Goal: Task Accomplishment & Management: Complete application form

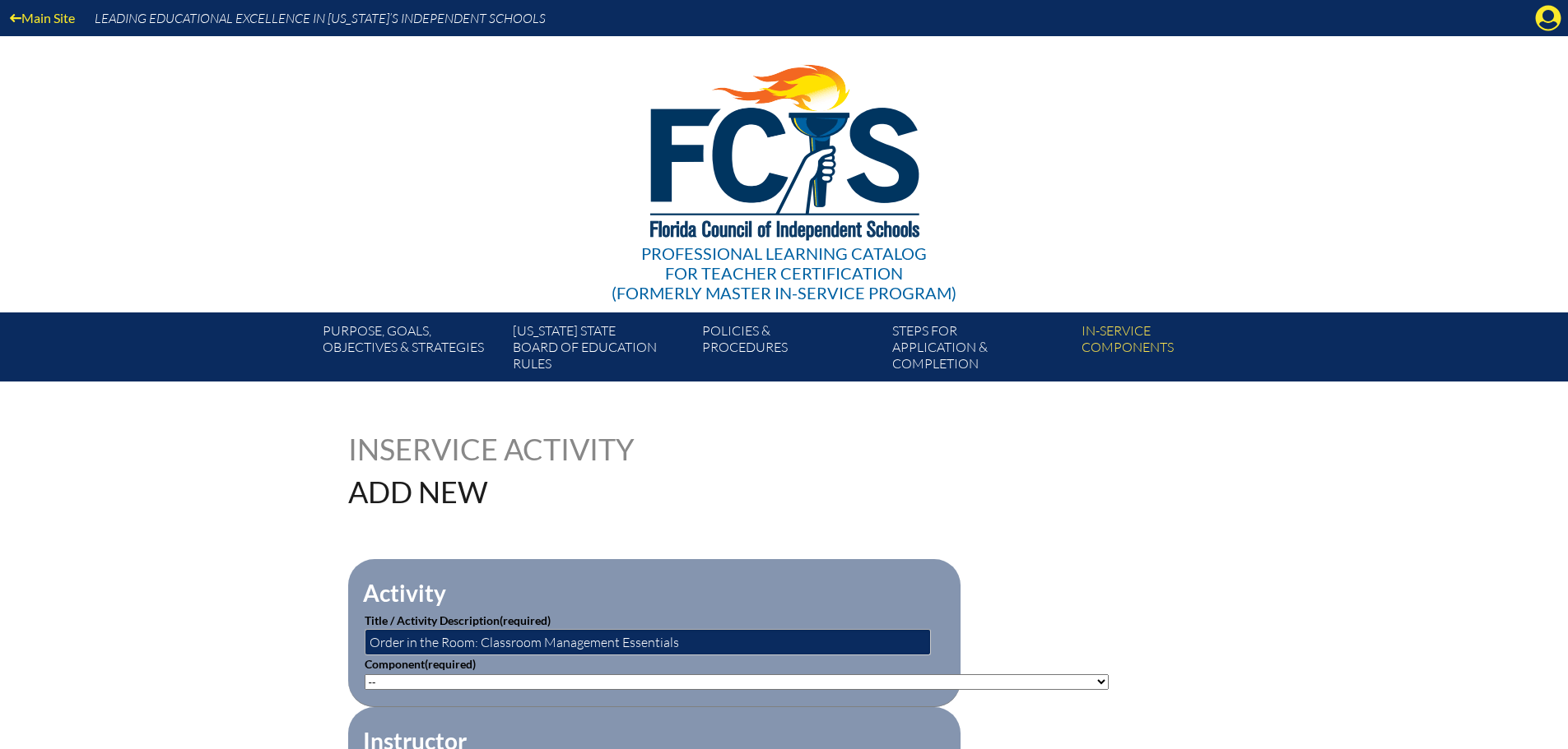
scroll to position [164, 0]
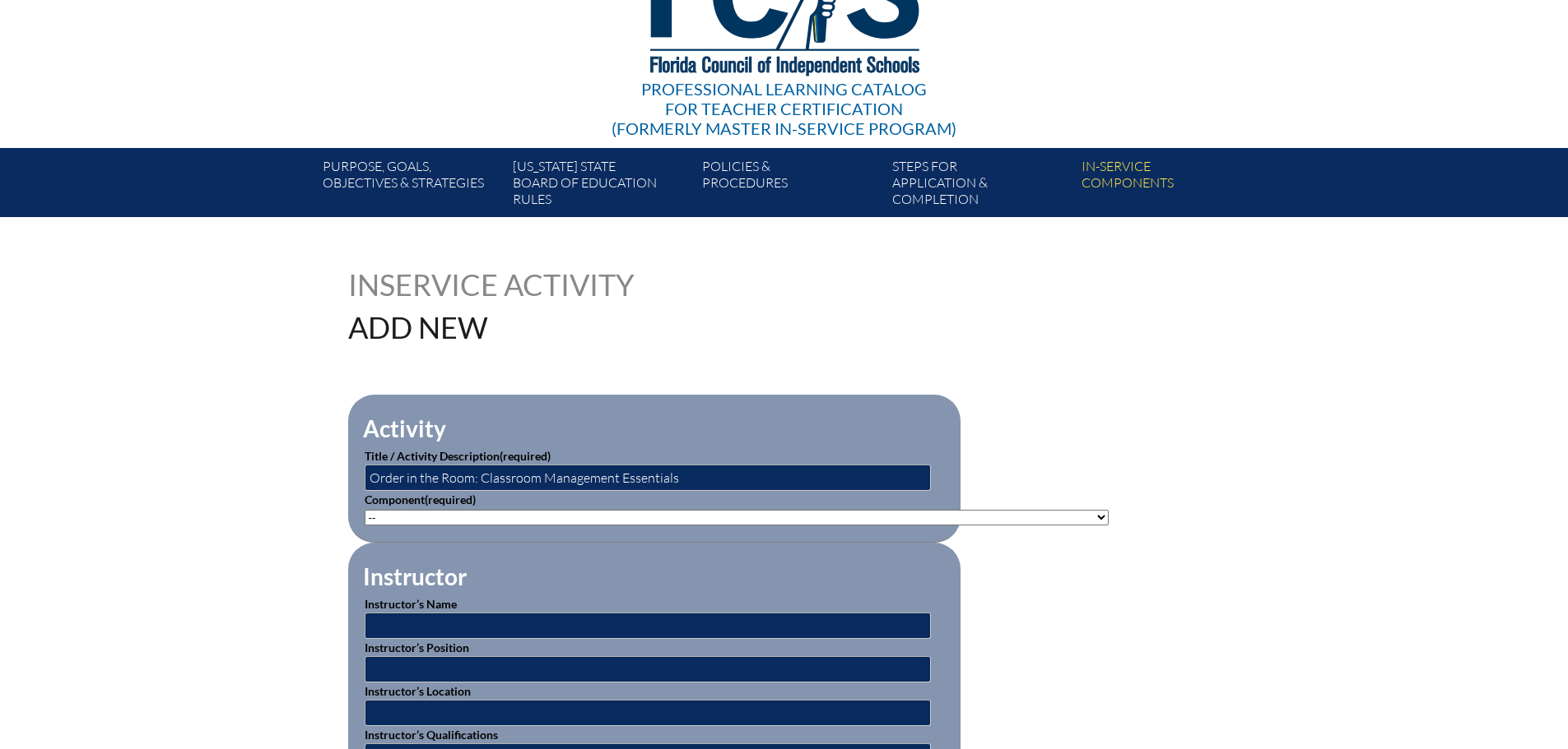
drag, startPoint x: 533, startPoint y: 502, endPoint x: 530, endPoint y: 494, distance: 8.5
click at [531, 499] on p "Component (required) -- [PHONE_NUMBER]: Appropriate Art Activities [PHONE_NUMBE…" at bounding box center [654, 508] width 580 height 34
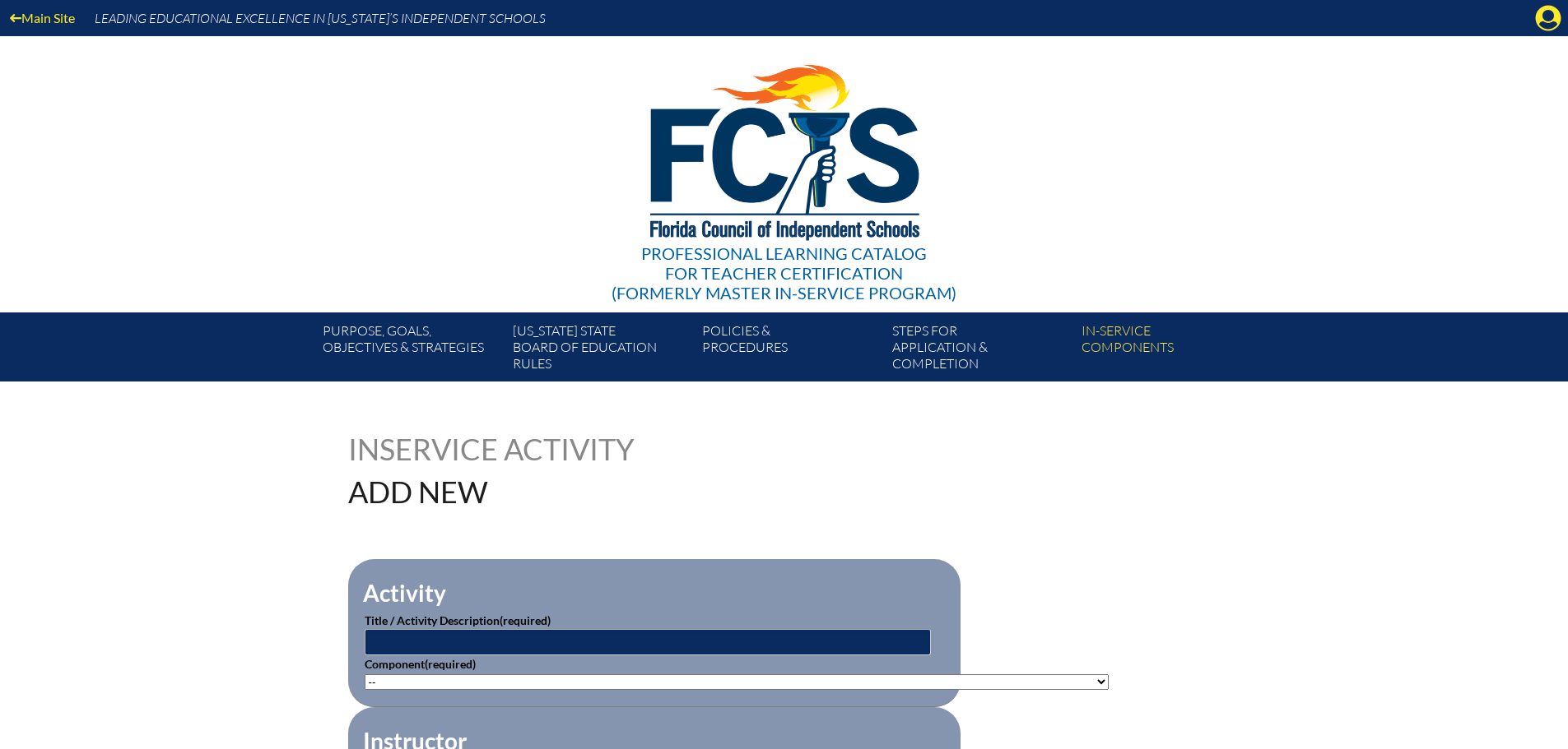
scroll to position [164, 0]
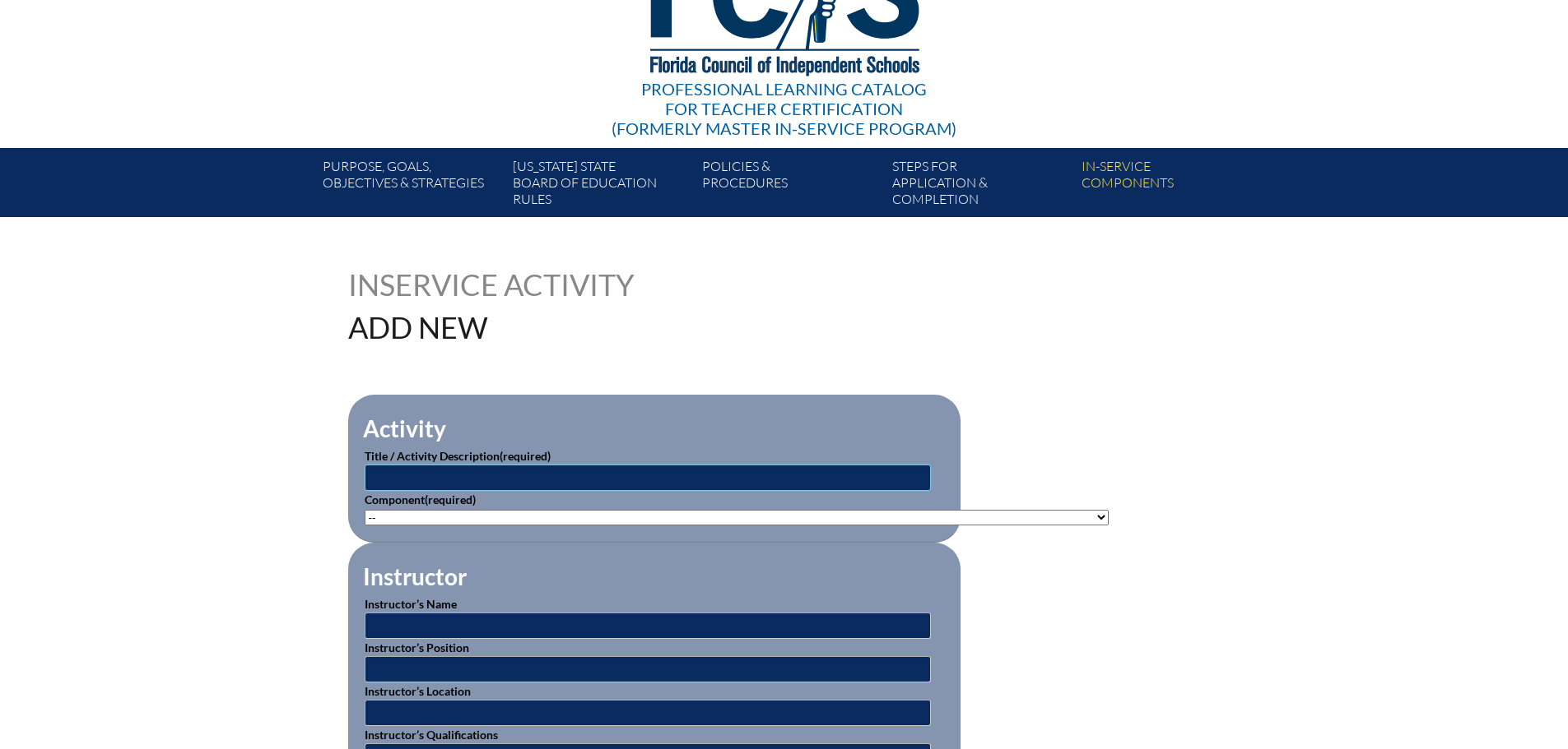
drag, startPoint x: 497, startPoint y: 465, endPoint x: 490, endPoint y: 470, distance: 8.6
click at [496, 465] on input "text" at bounding box center [648, 478] width 566 height 26
paste input "Order in the Room: Classroom Management Essentials"
type input "Order in the Room: Classroom Management Essentials"
click at [547, 515] on select"]"] "-- [PHONE_NUMBER]: Appropriate Art Activities [PHONE_NUMBER]: Concept and Art P…" at bounding box center [737, 517] width 744 height 15
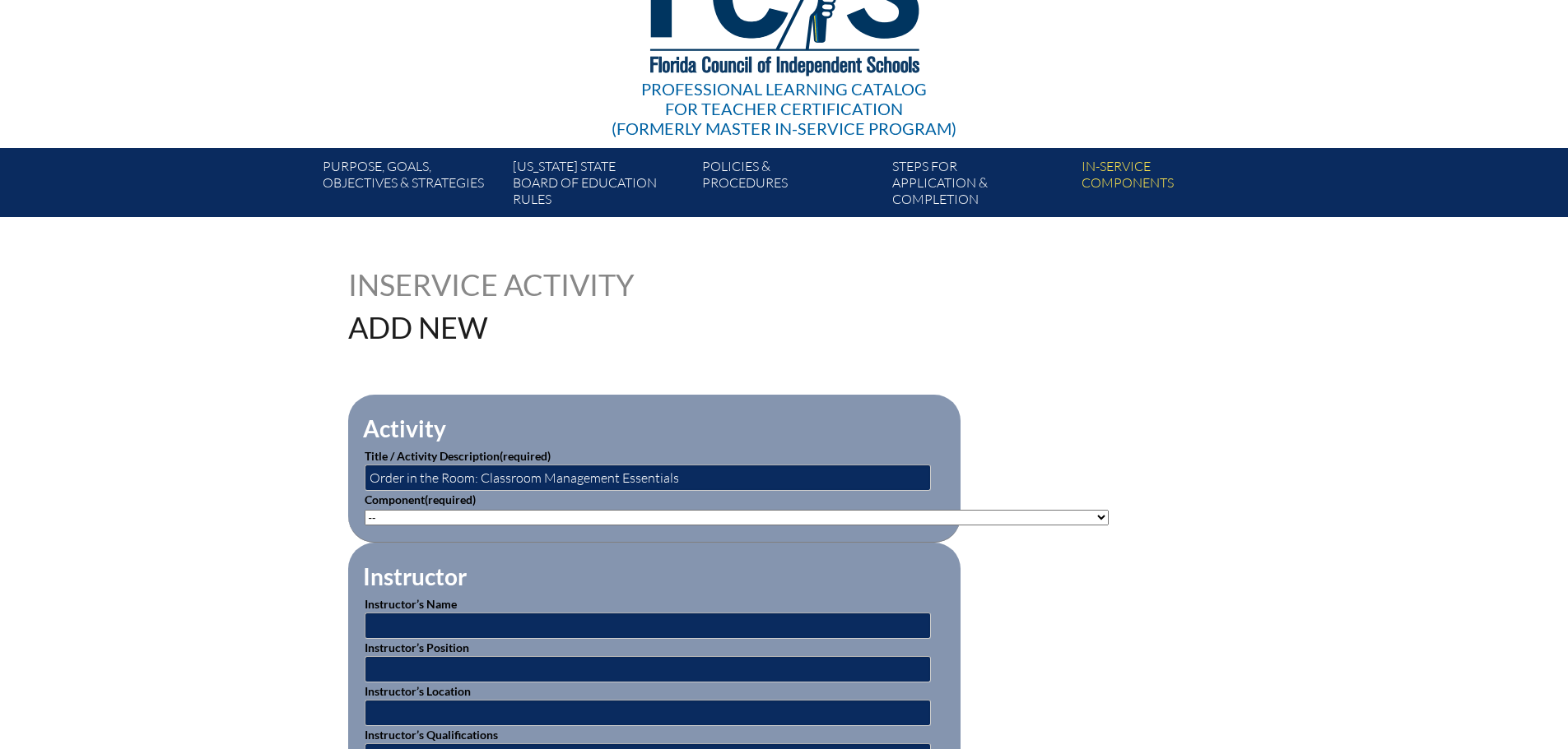
select select"]"] "20470"
click at [365, 510] on select"]"] "-- [PHONE_NUMBER]: Appropriate Art Activities [PHONE_NUMBER]: Concept and Art P…" at bounding box center [737, 517] width 744 height 15
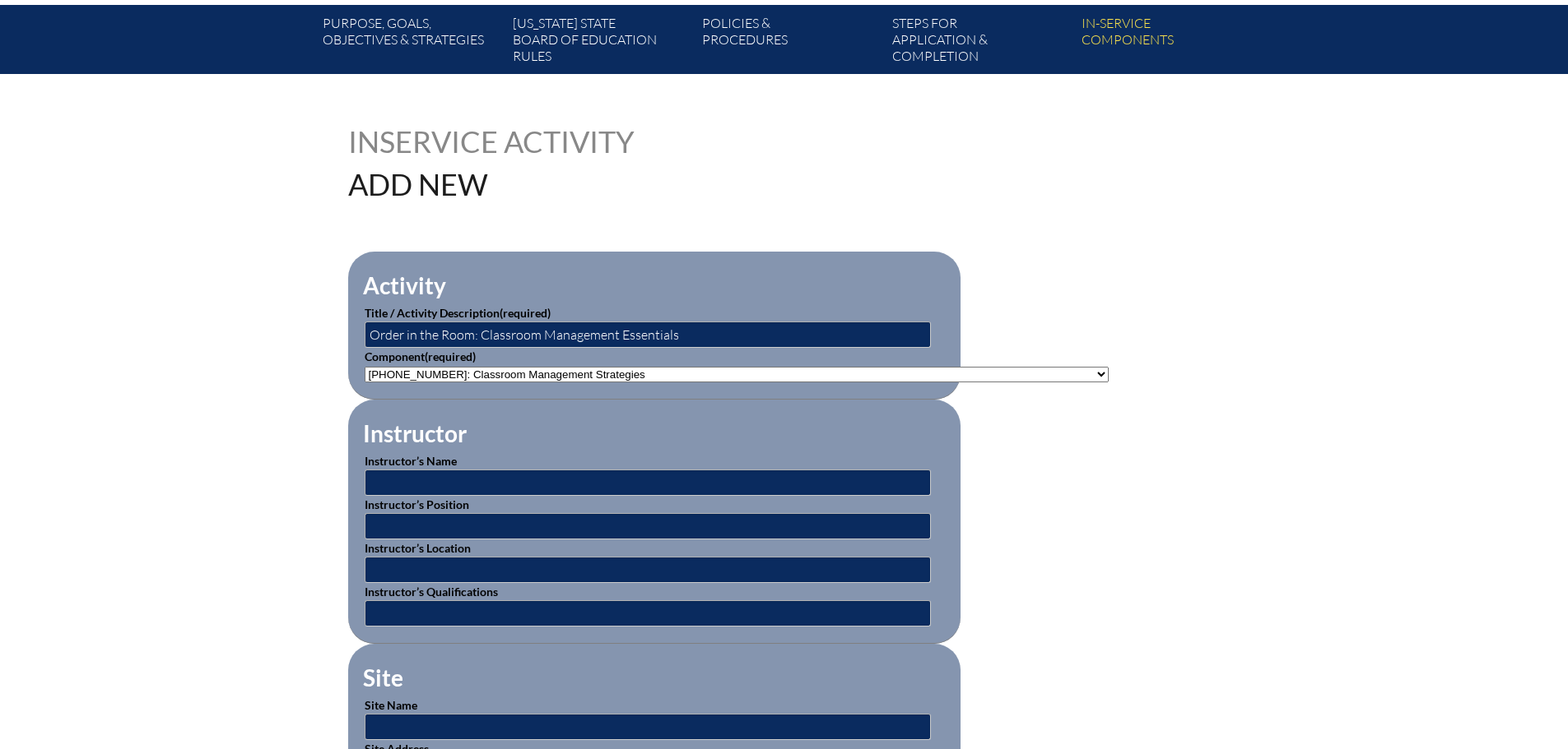
scroll to position [329, 0]
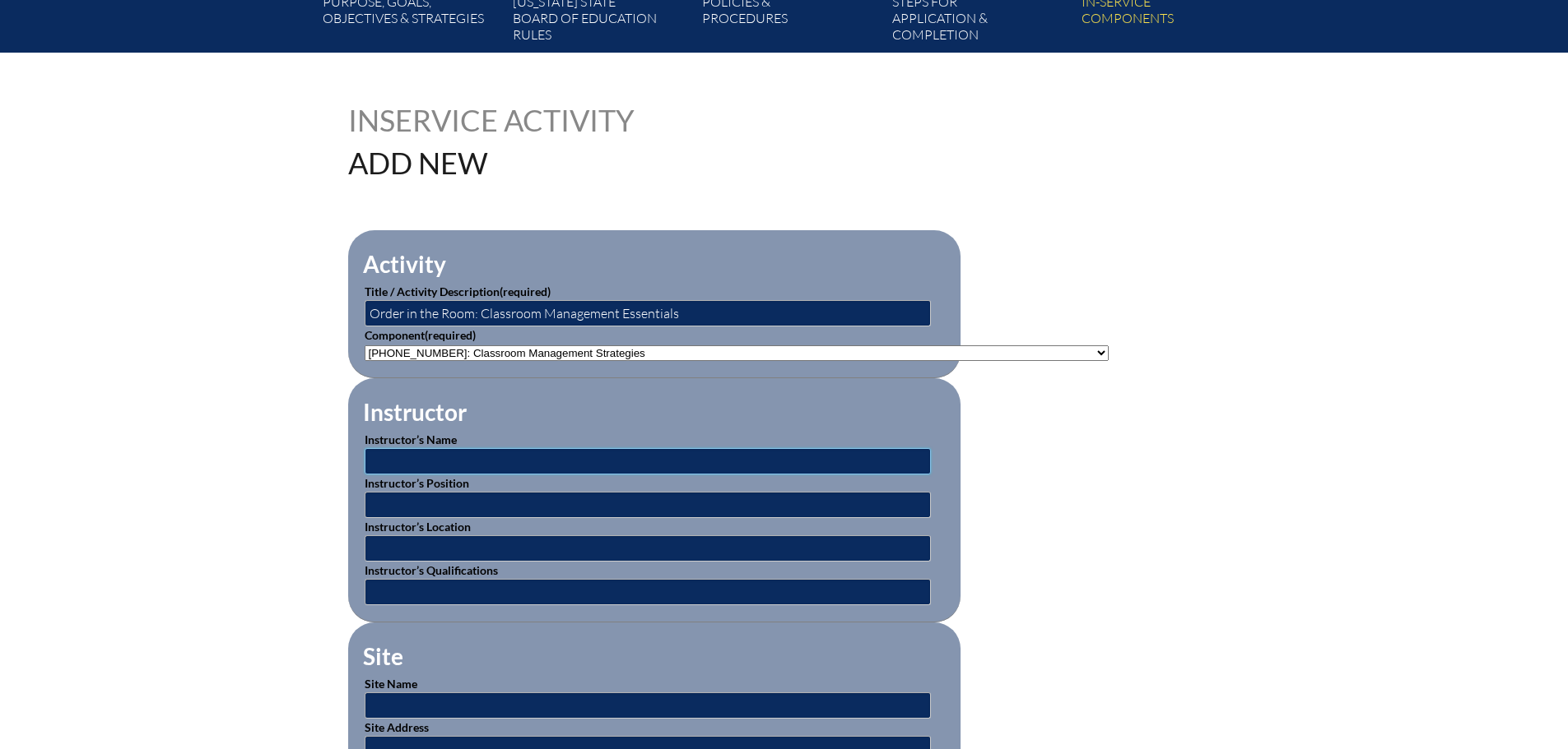
click at [499, 461] on input "text" at bounding box center [648, 461] width 566 height 26
click at [451, 455] on input "[PERSON_NAME]" at bounding box center [648, 461] width 566 height 26
type input "[PERSON_NAME]"
click at [467, 498] on input "text" at bounding box center [648, 505] width 566 height 26
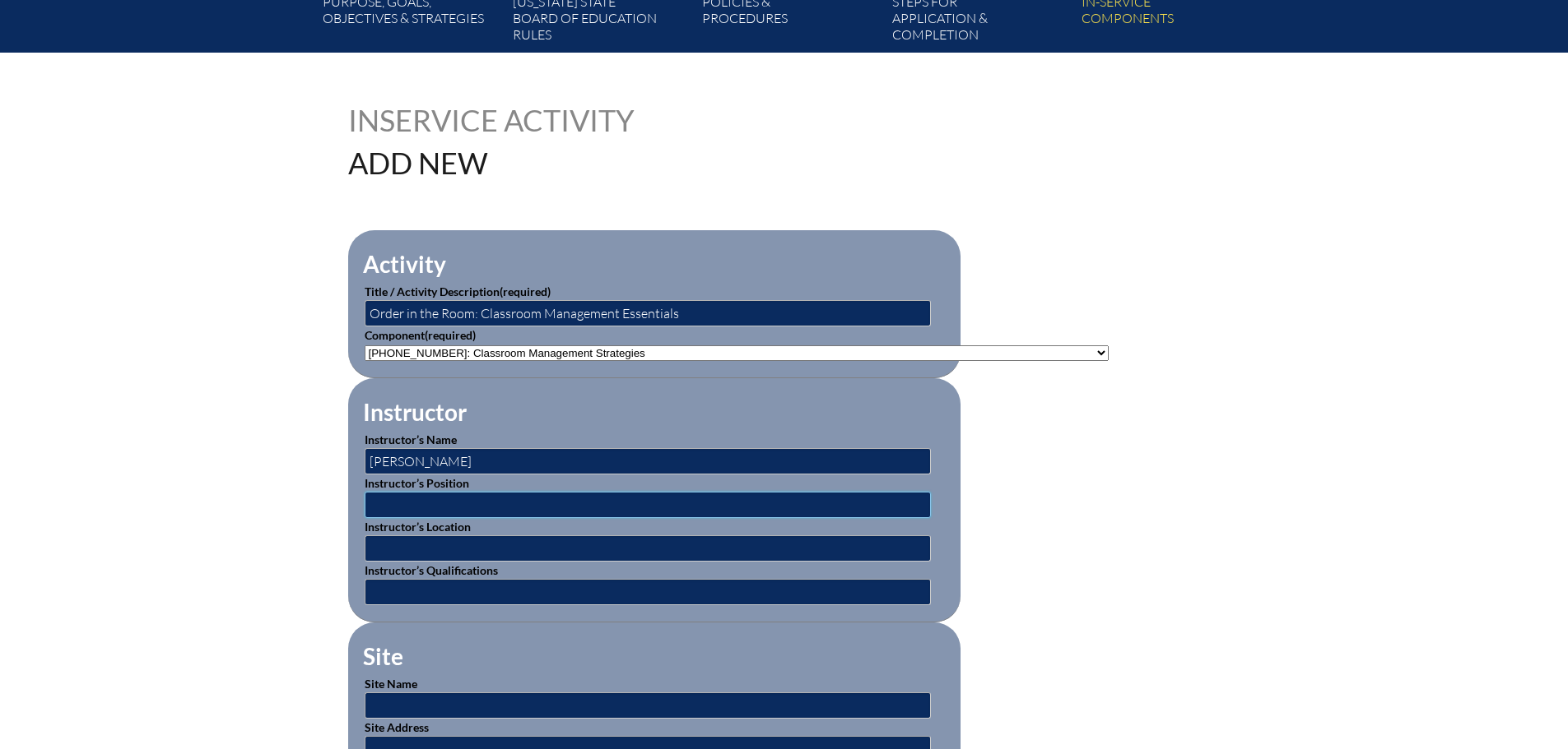
paste input "Director of School Leadership for Brevard Public Schools"
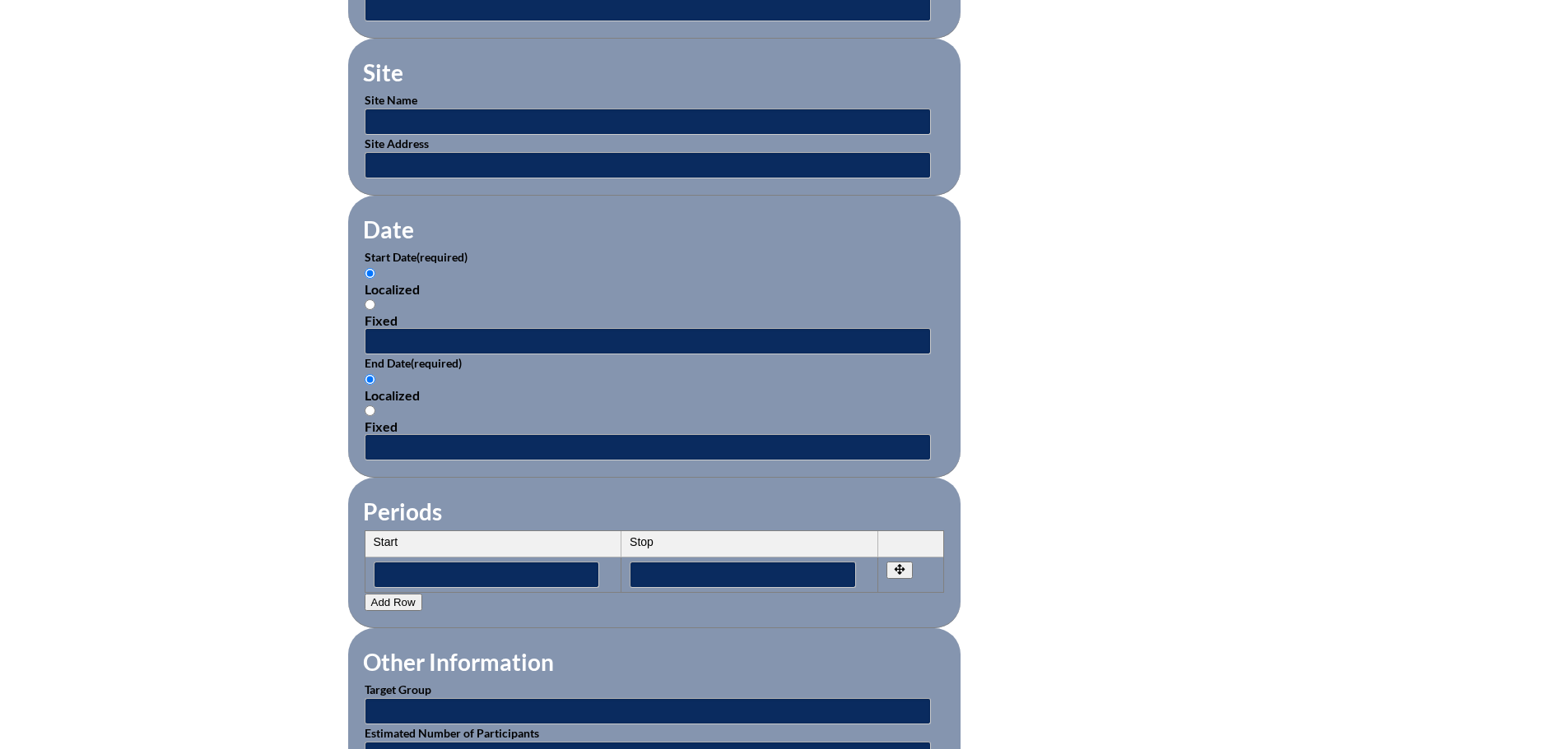
scroll to position [987, 0]
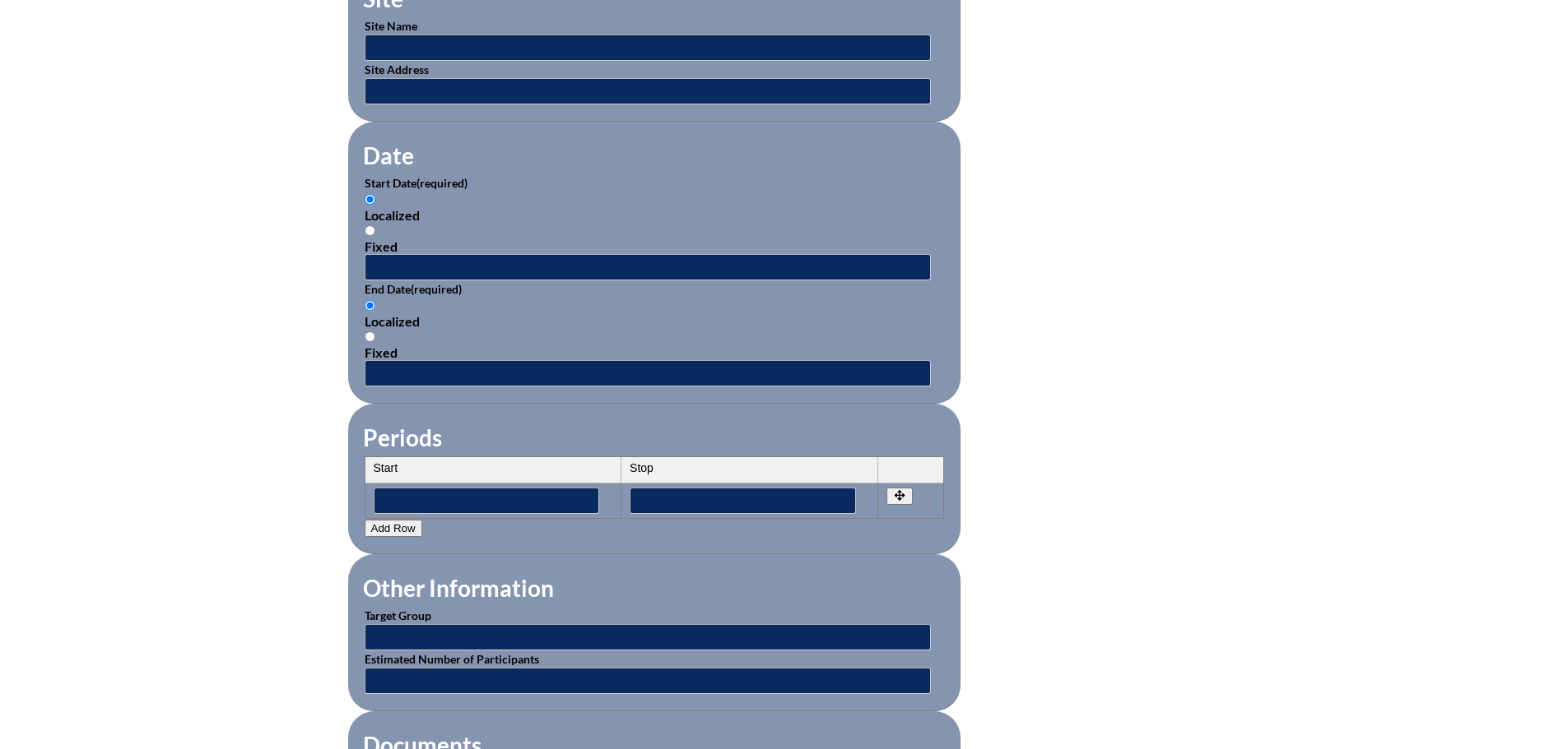
type input "Director of School Leadership for Brevard Public Schools"
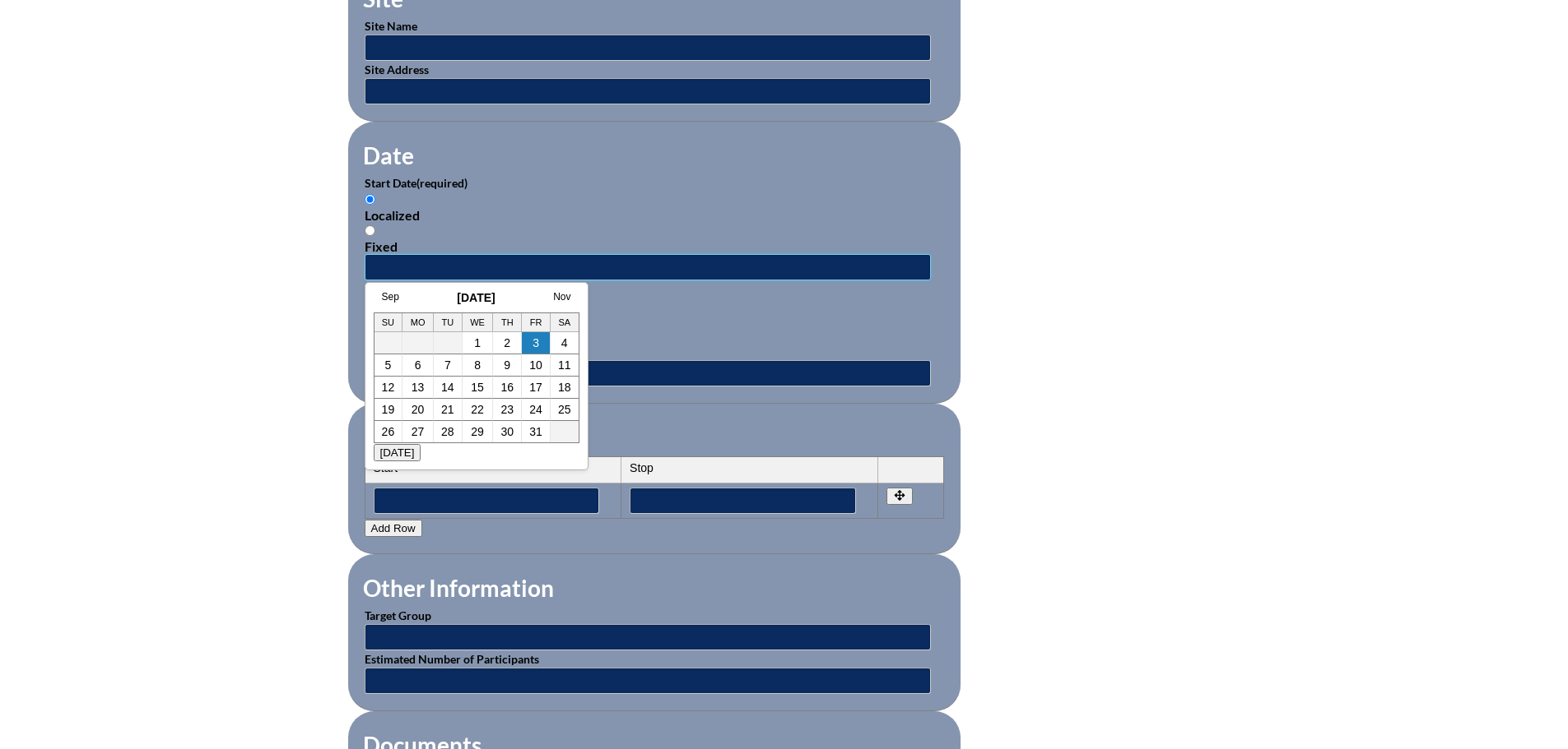
click at [426, 254] on input "text" at bounding box center [648, 267] width 566 height 26
click at [392, 296] on link "Sep" at bounding box center [390, 296] width 17 height 12
click at [376, 295] on link "Aug" at bounding box center [374, 296] width 17 height 12
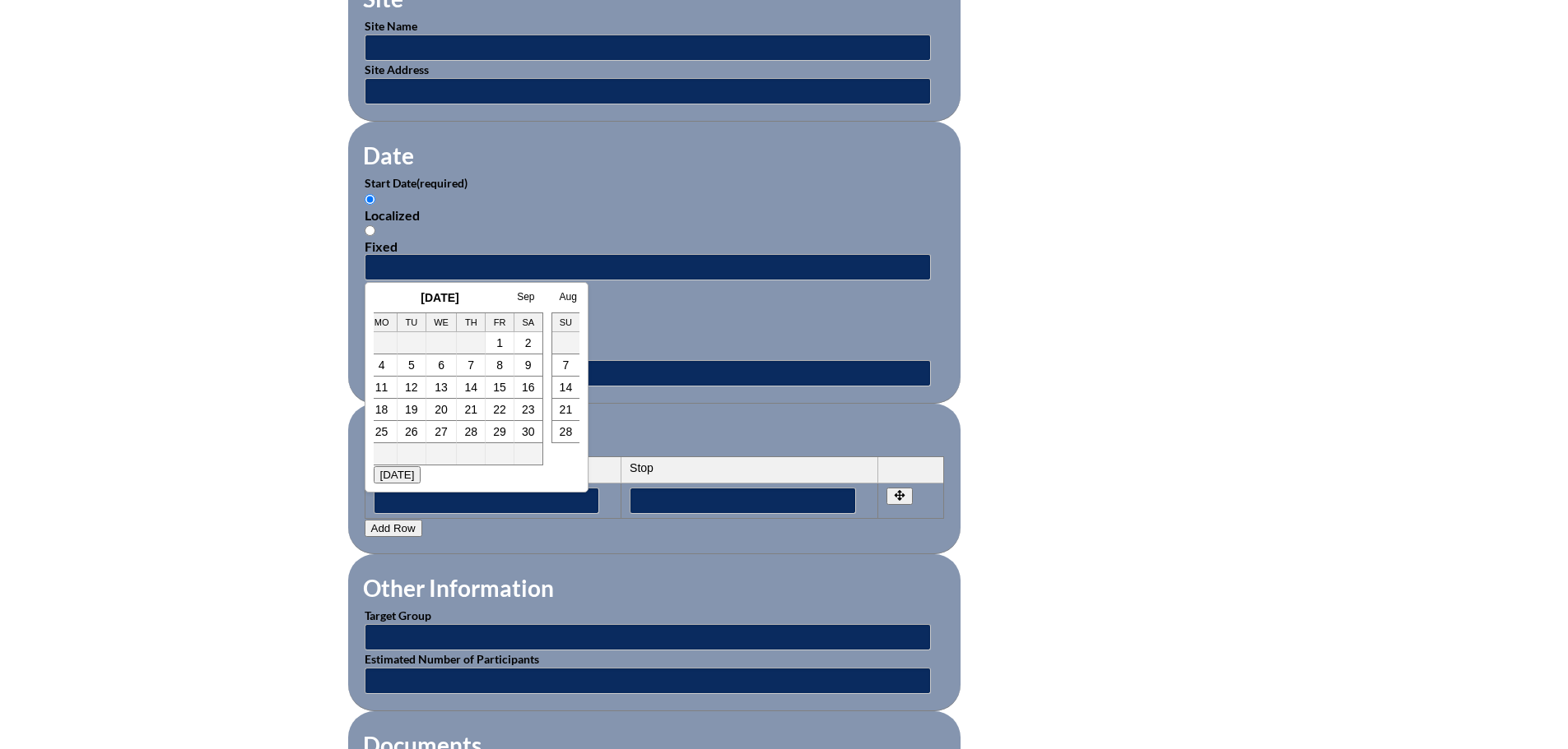
scroll to position [0, 33]
click at [475, 359] on link "7" at bounding box center [474, 365] width 6 height 13
type input "[DATE] 12:15 PM"
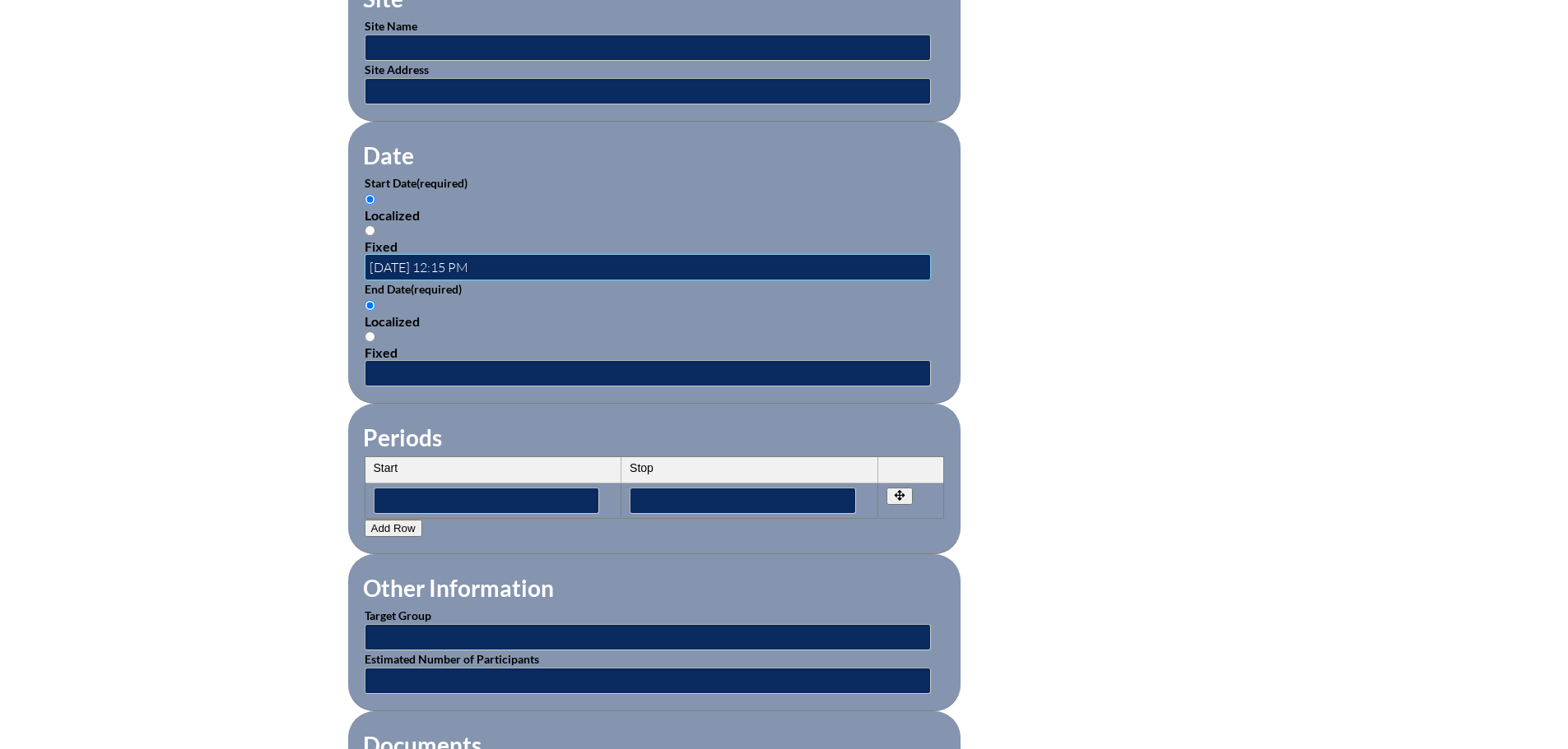
scroll to position [0, 0]
click at [412, 364] on input "text" at bounding box center [648, 373] width 566 height 26
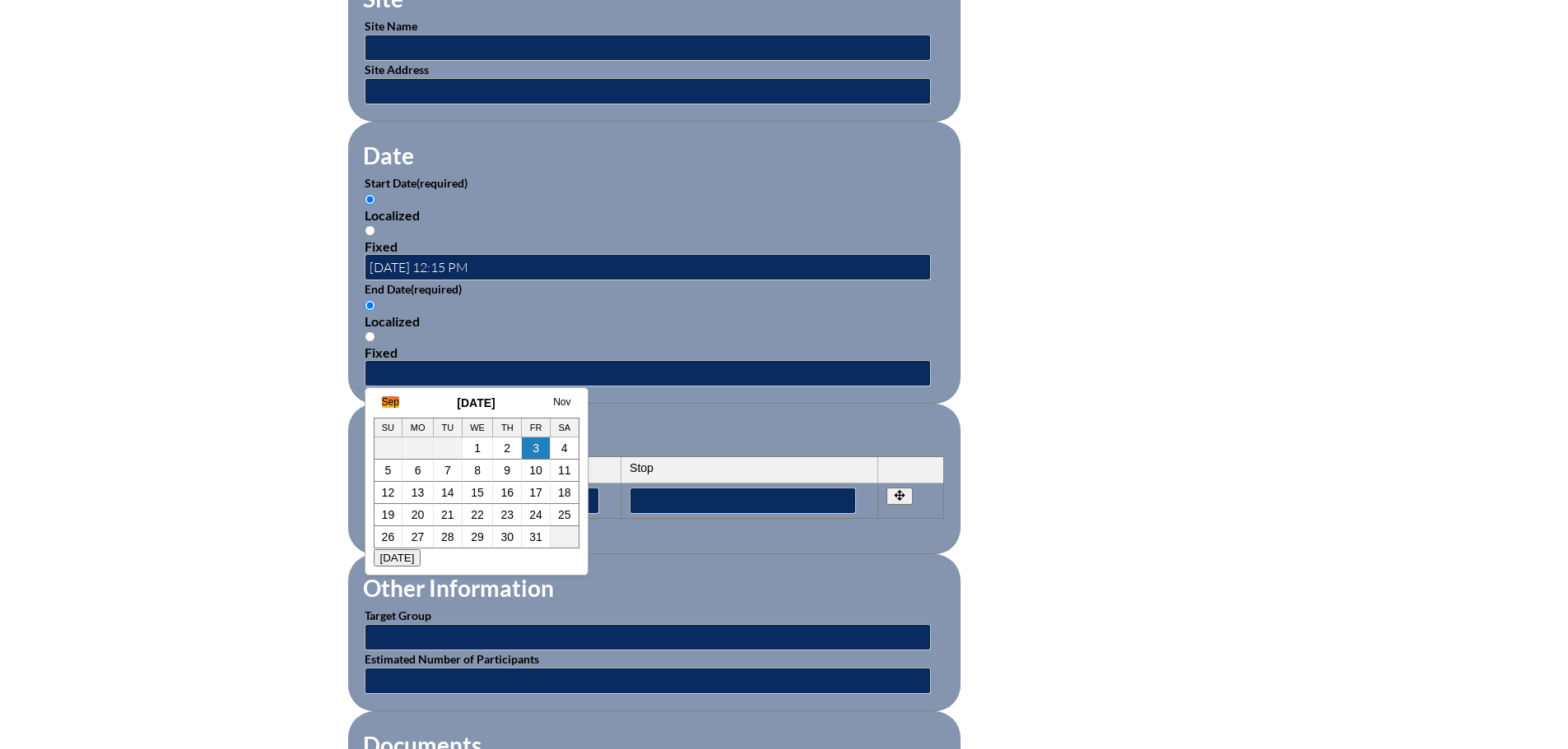
click at [385, 401] on link "Sep" at bounding box center [390, 402] width 17 height 12
click at [380, 403] on link "Aug" at bounding box center [374, 402] width 17 height 12
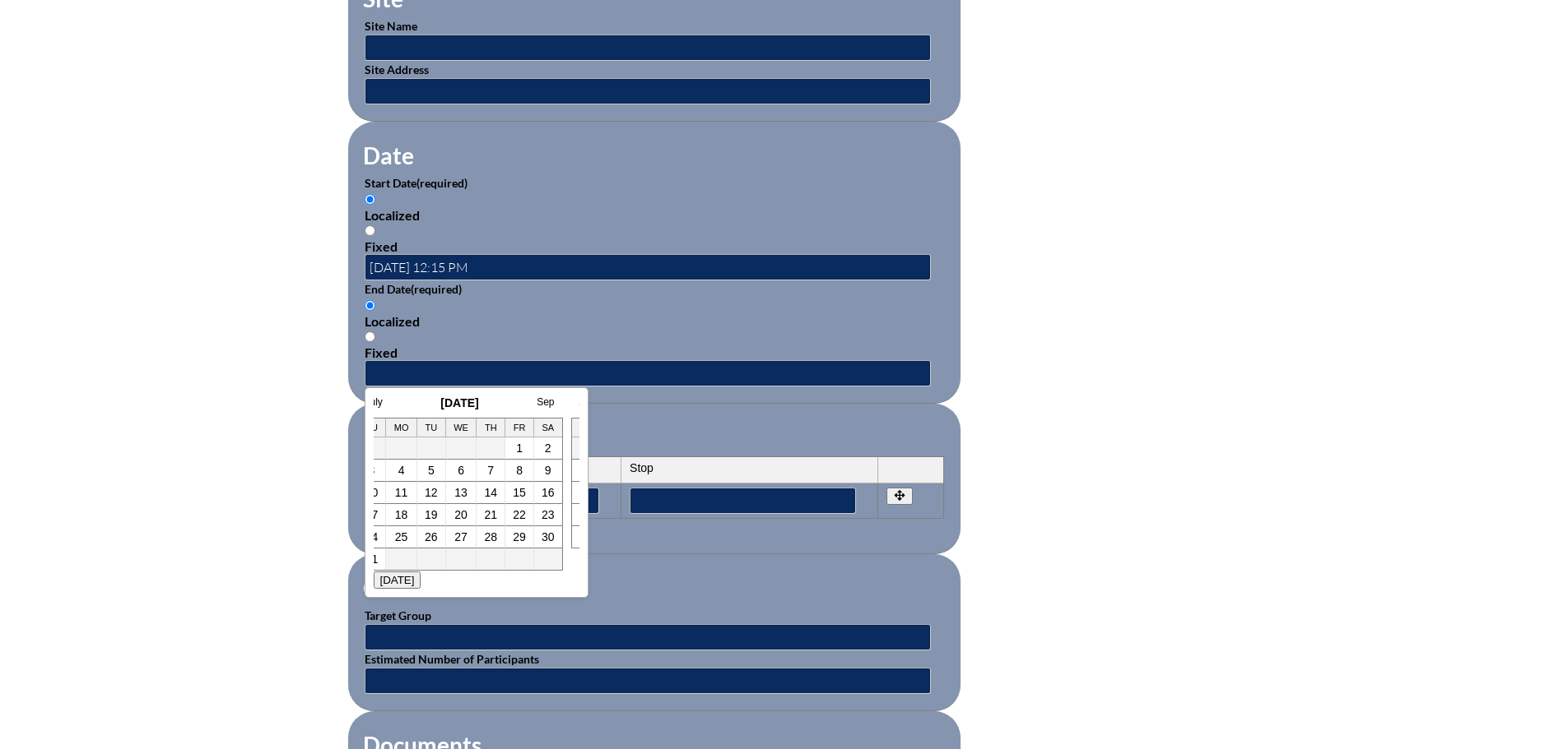
scroll to position [0, 33]
click at [476, 468] on link "7" at bounding box center [474, 471] width 6 height 13
type input "[DATE] 12:15 PM"
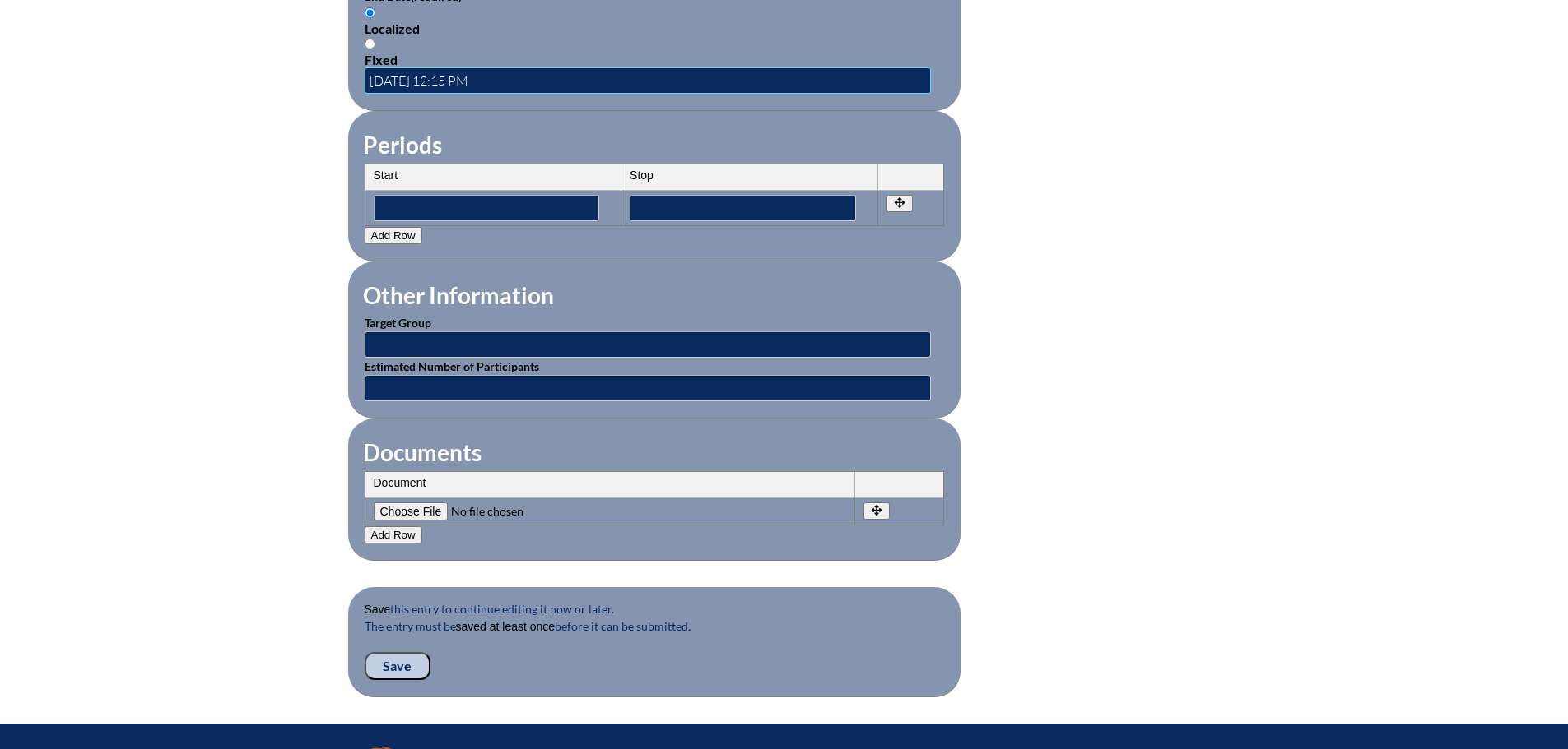
scroll to position [1317, 0]
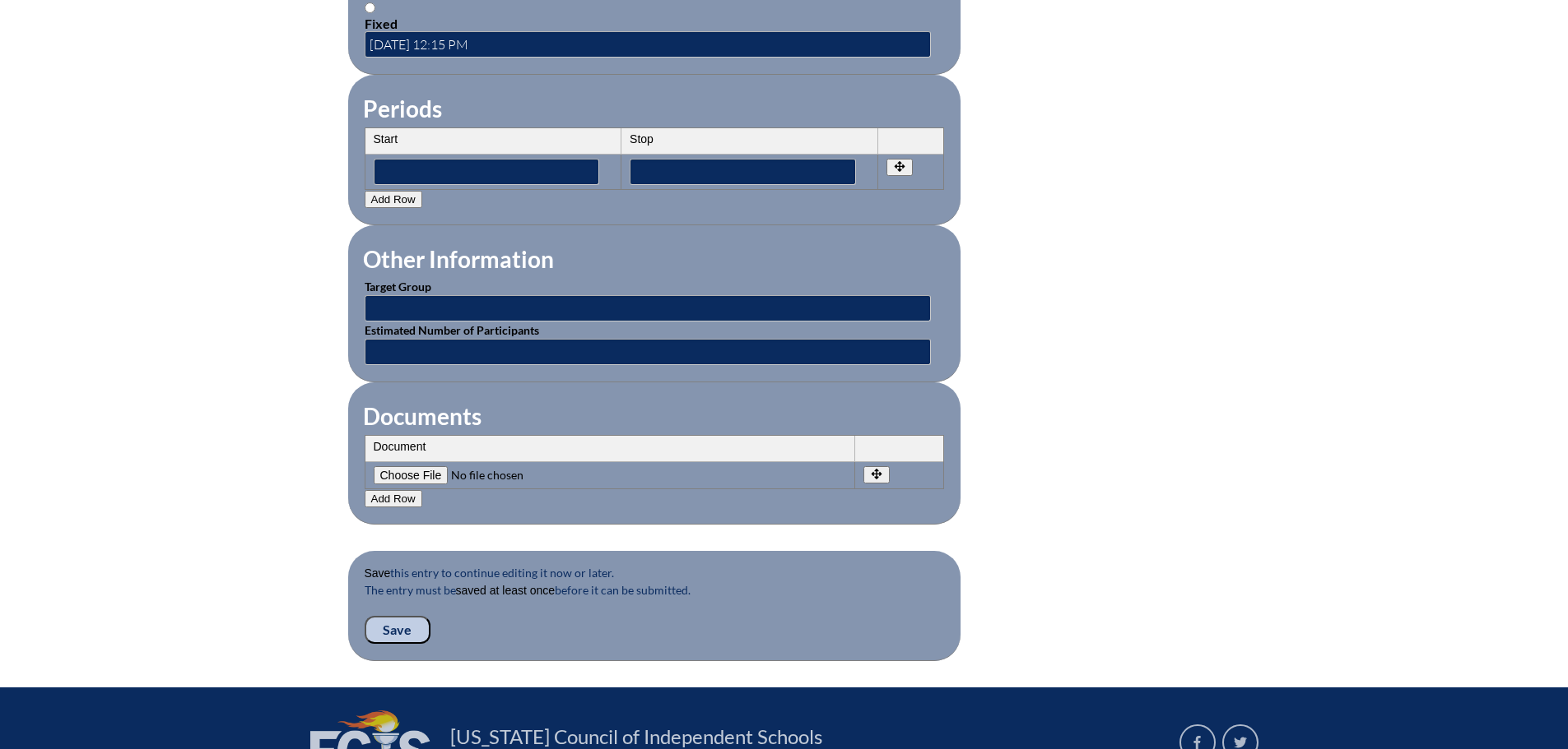
click at [393, 621] on input "Save" at bounding box center [397, 630] width 66 height 28
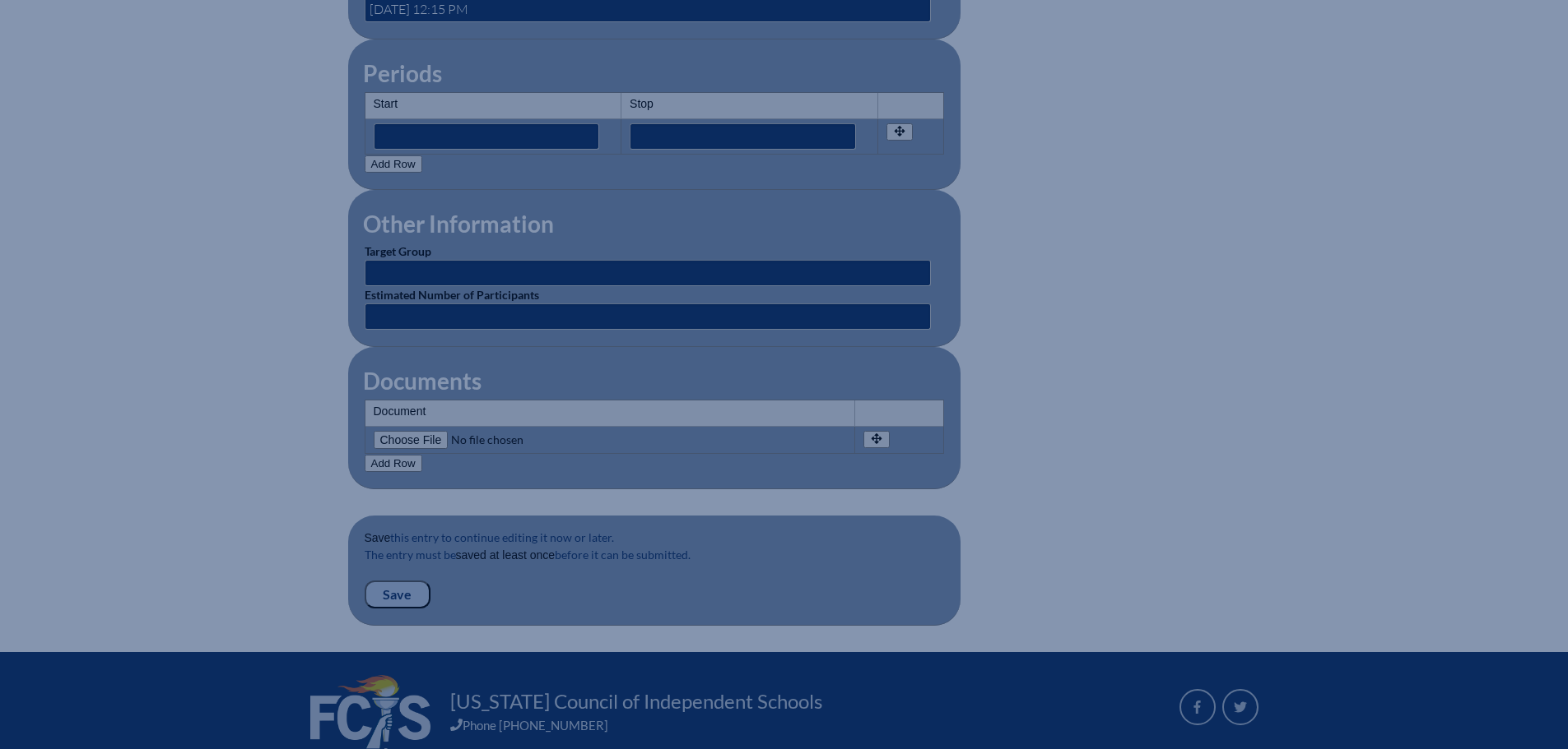
scroll to position [1481, 0]
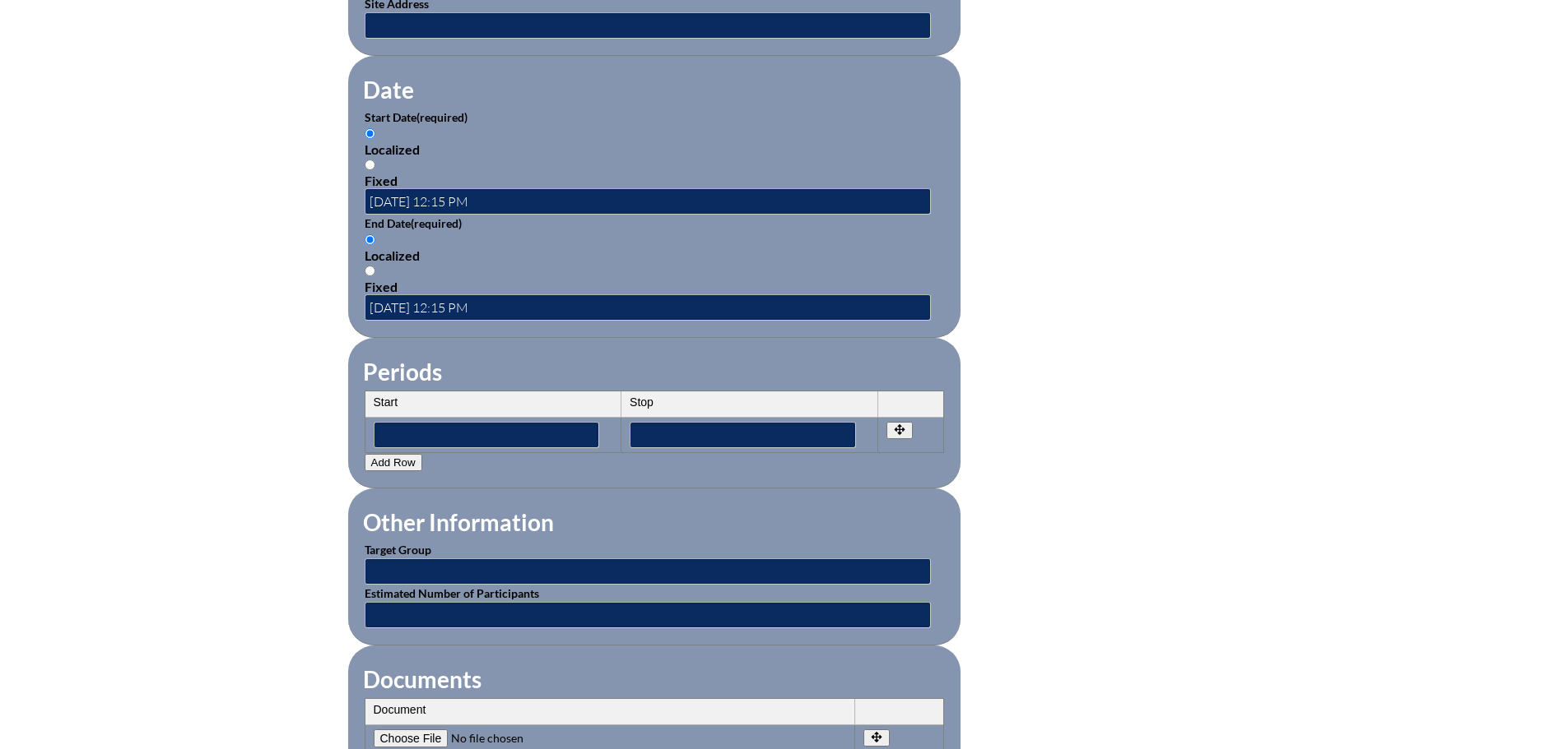
scroll to position [1317, 0]
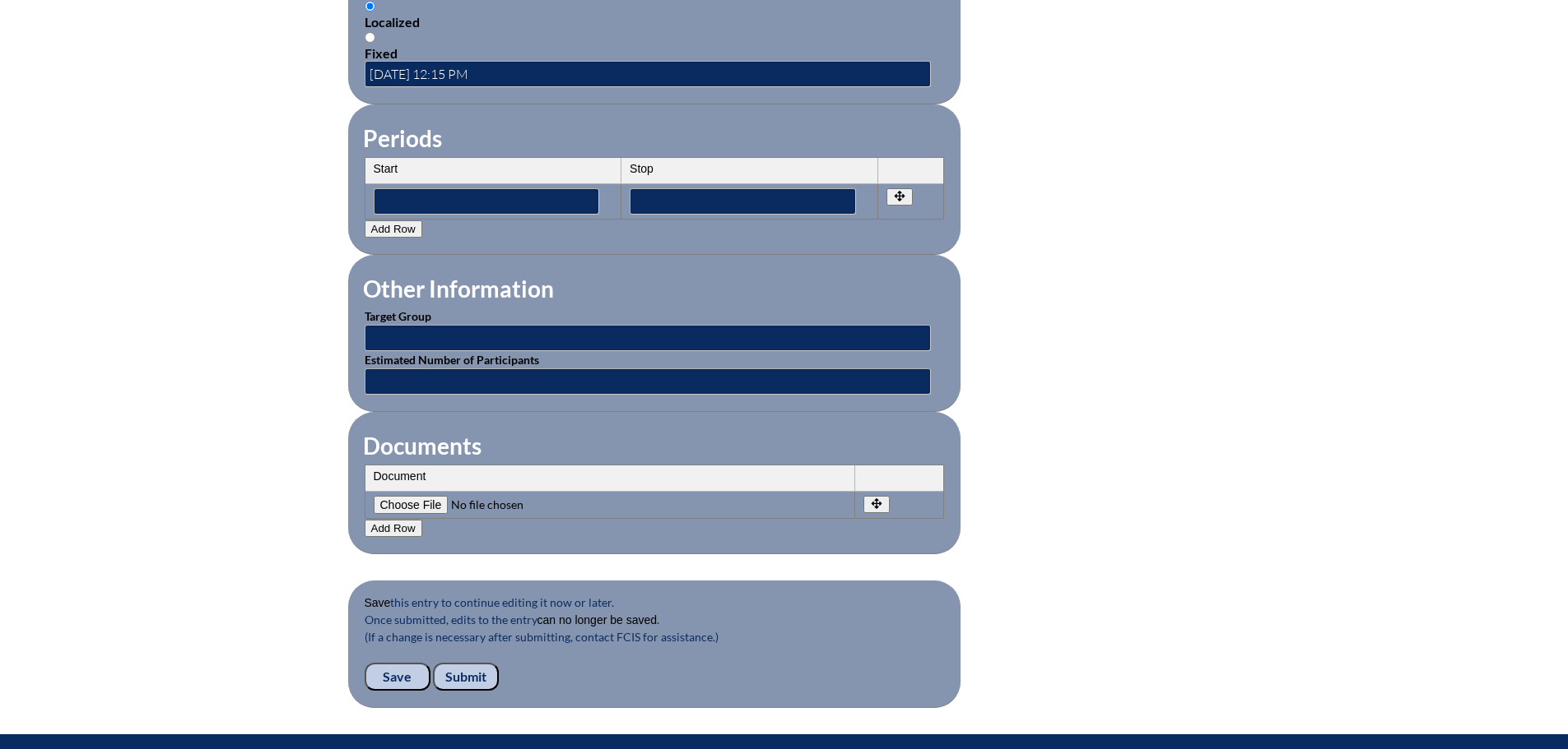
click at [458, 663] on input "Submit" at bounding box center [465, 676] width 66 height 28
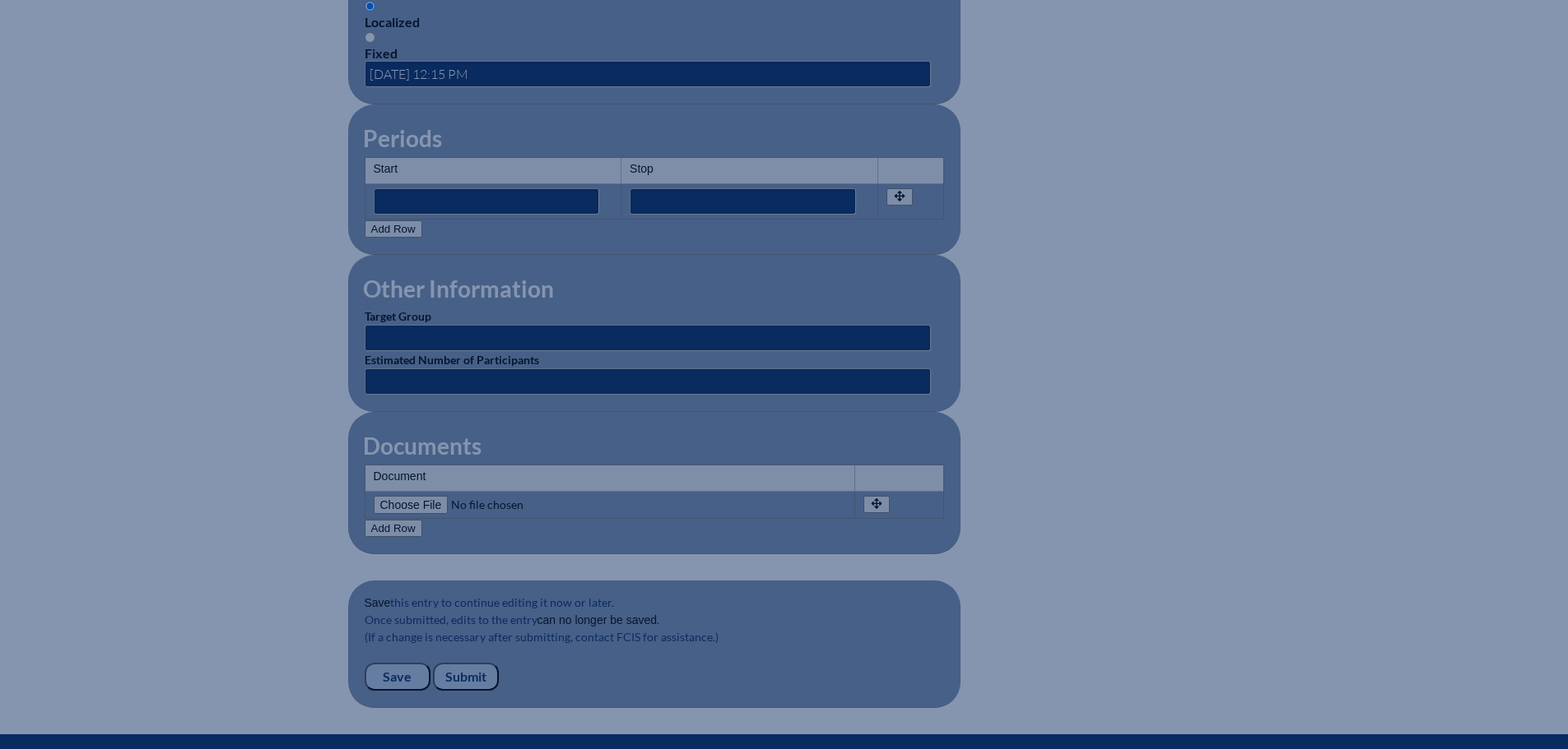
scroll to position [1474, 0]
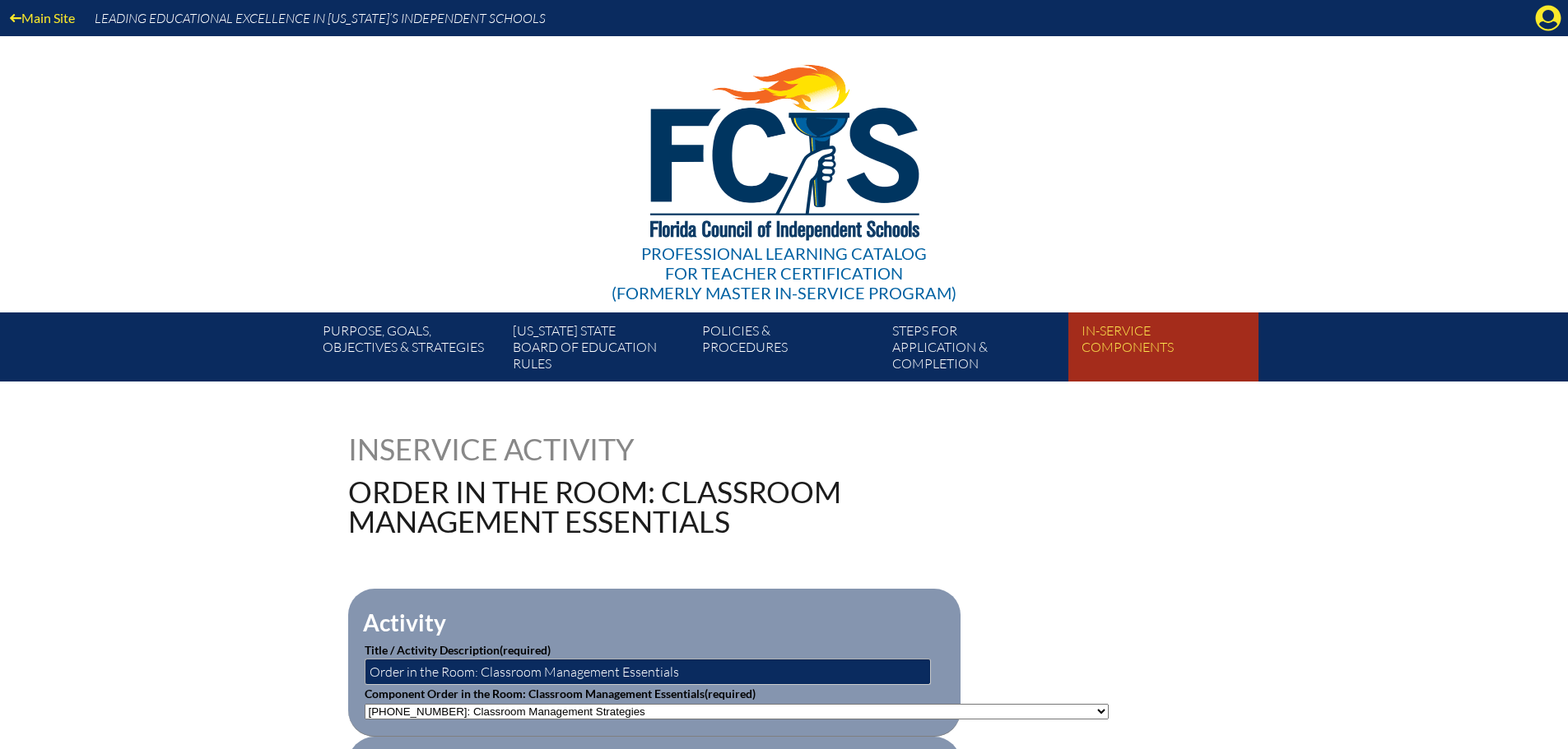
click at [1156, 330] on link "In-service components" at bounding box center [1169, 350] width 190 height 63
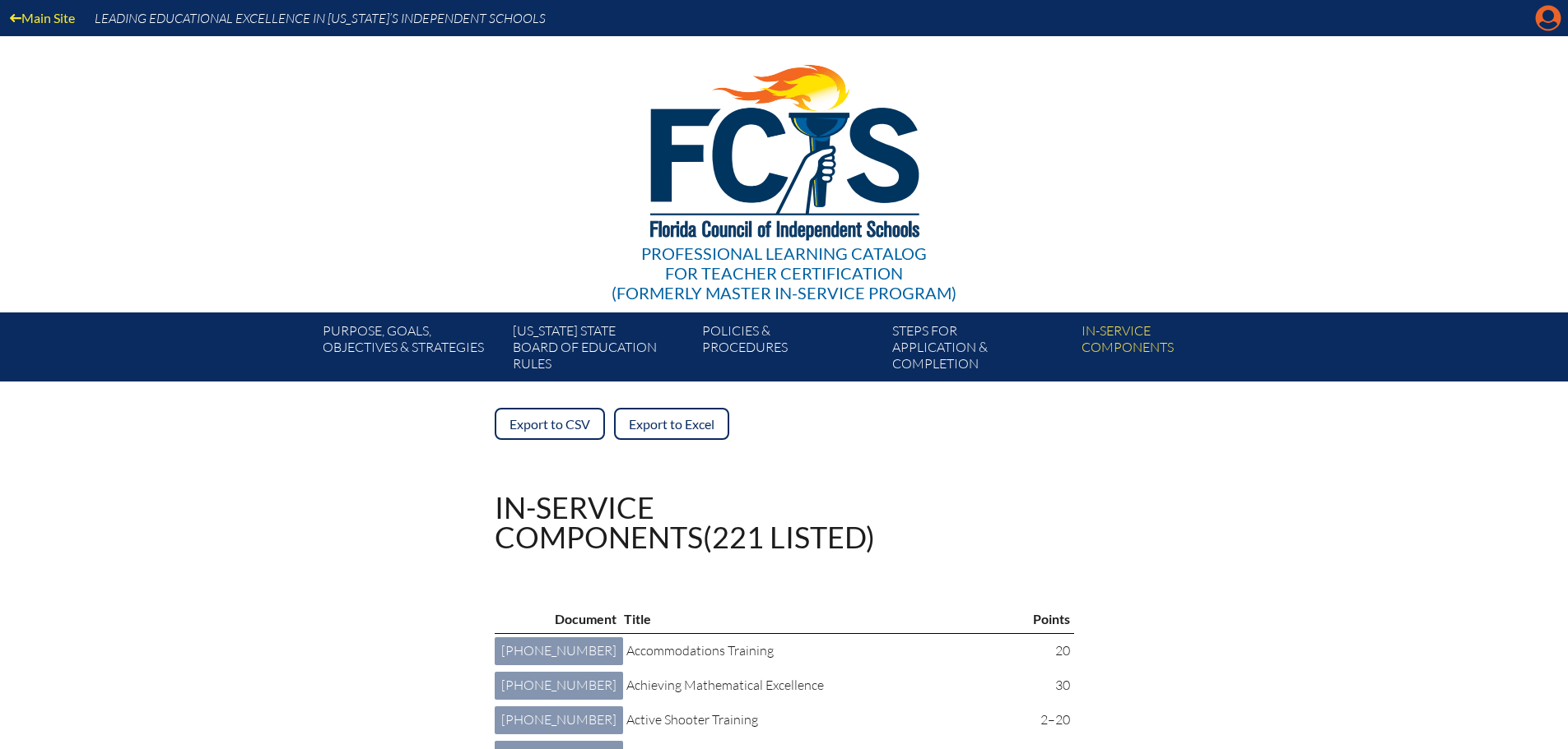
click at [1542, 17] on icon at bounding box center [1548, 18] width 25 height 25
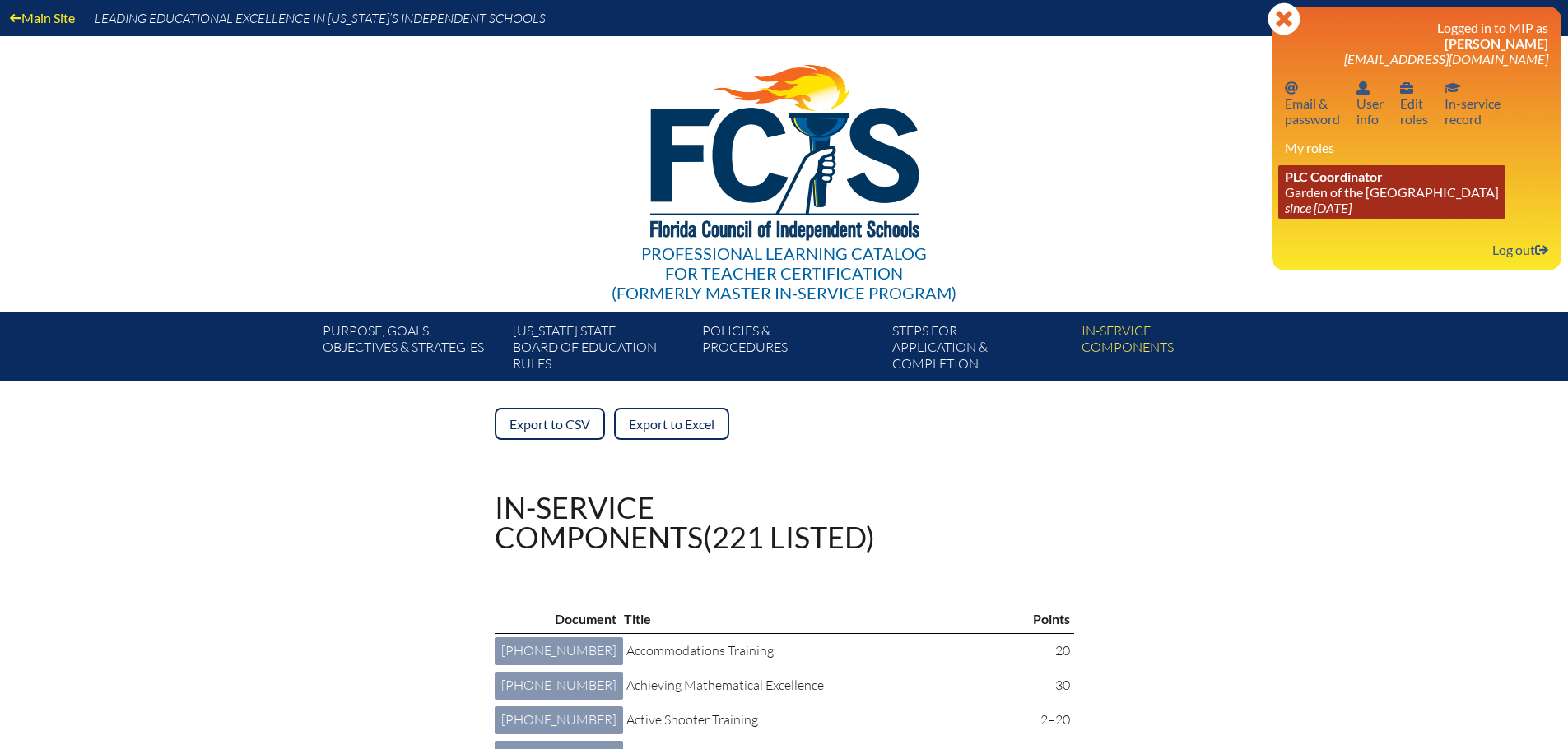
click at [1337, 181] on span "PLC Coordinator" at bounding box center [1333, 176] width 98 height 15
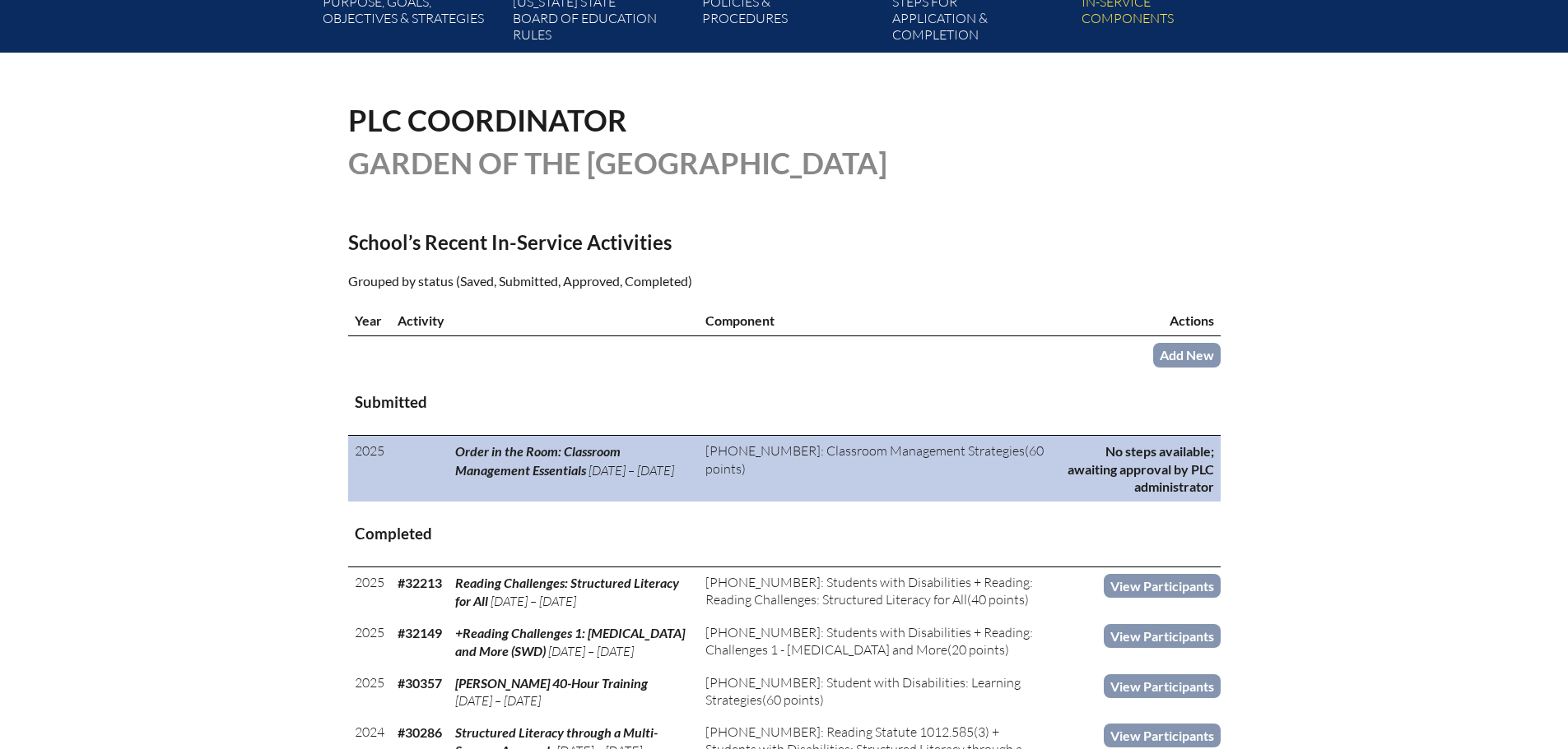
scroll to position [411, 0]
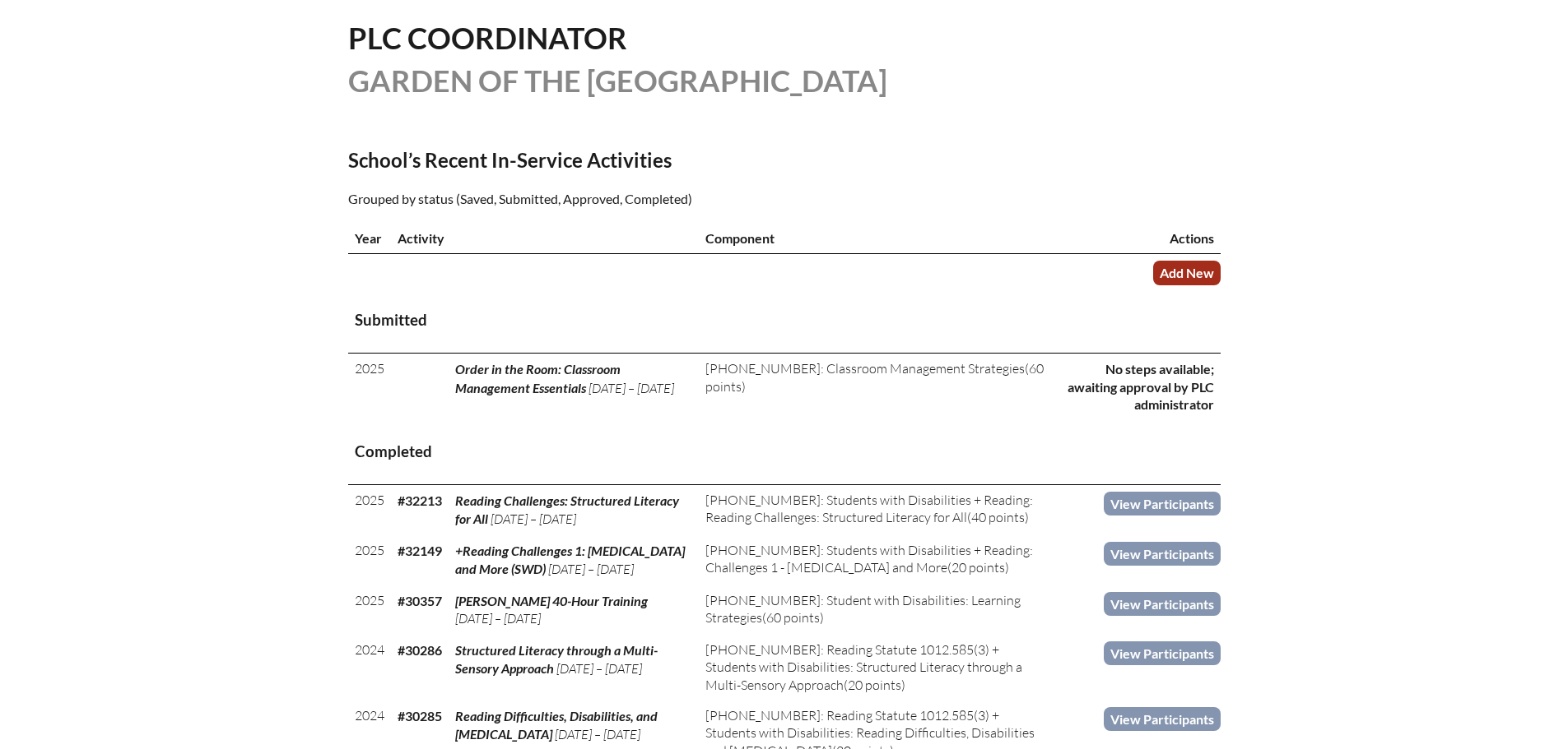
click at [1190, 262] on link "Add New" at bounding box center [1186, 272] width 67 height 24
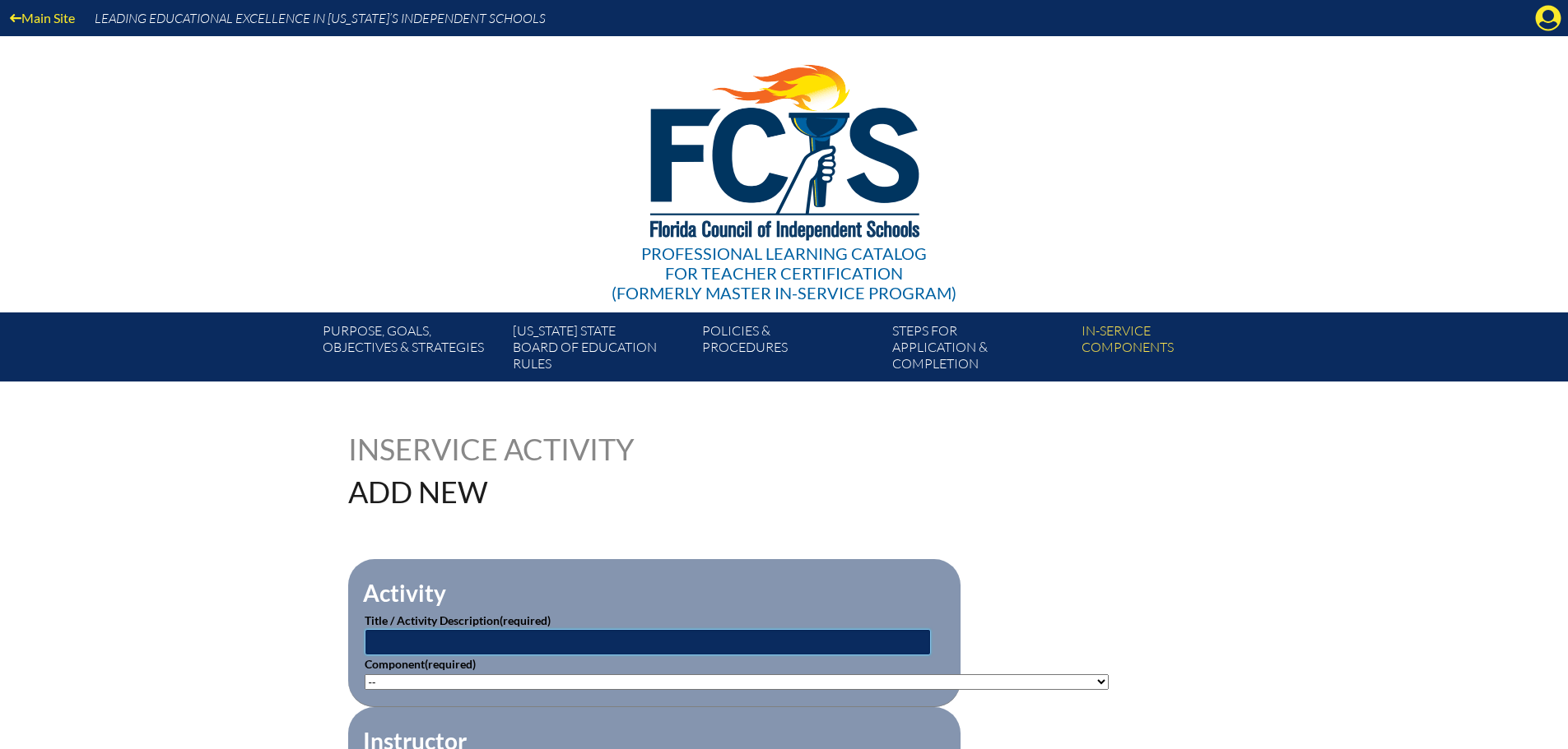
click at [523, 631] on input "text" at bounding box center [648, 642] width 566 height 26
paste input "Teaching Children in the Aftermath of Trauma"
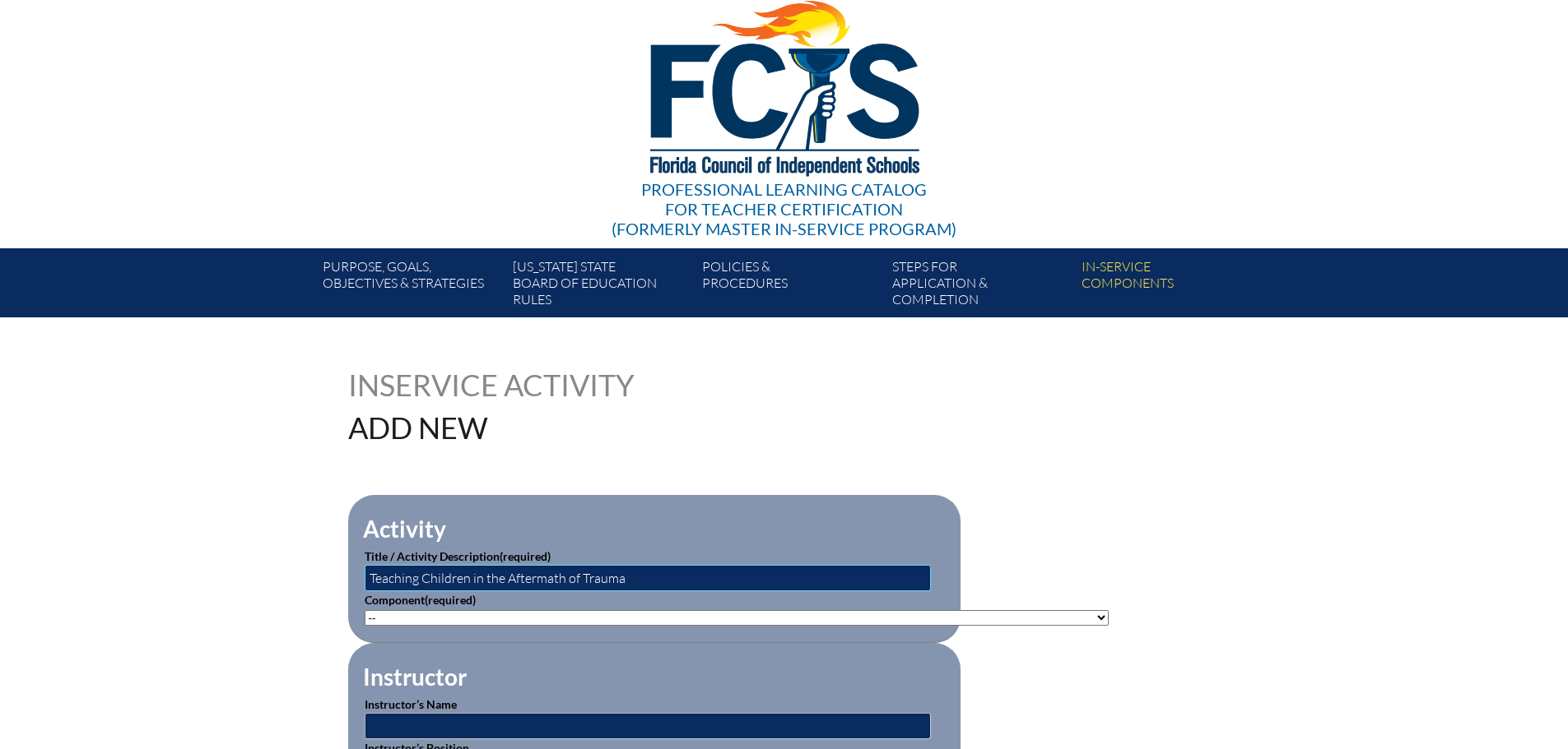
scroll to position [247, 0]
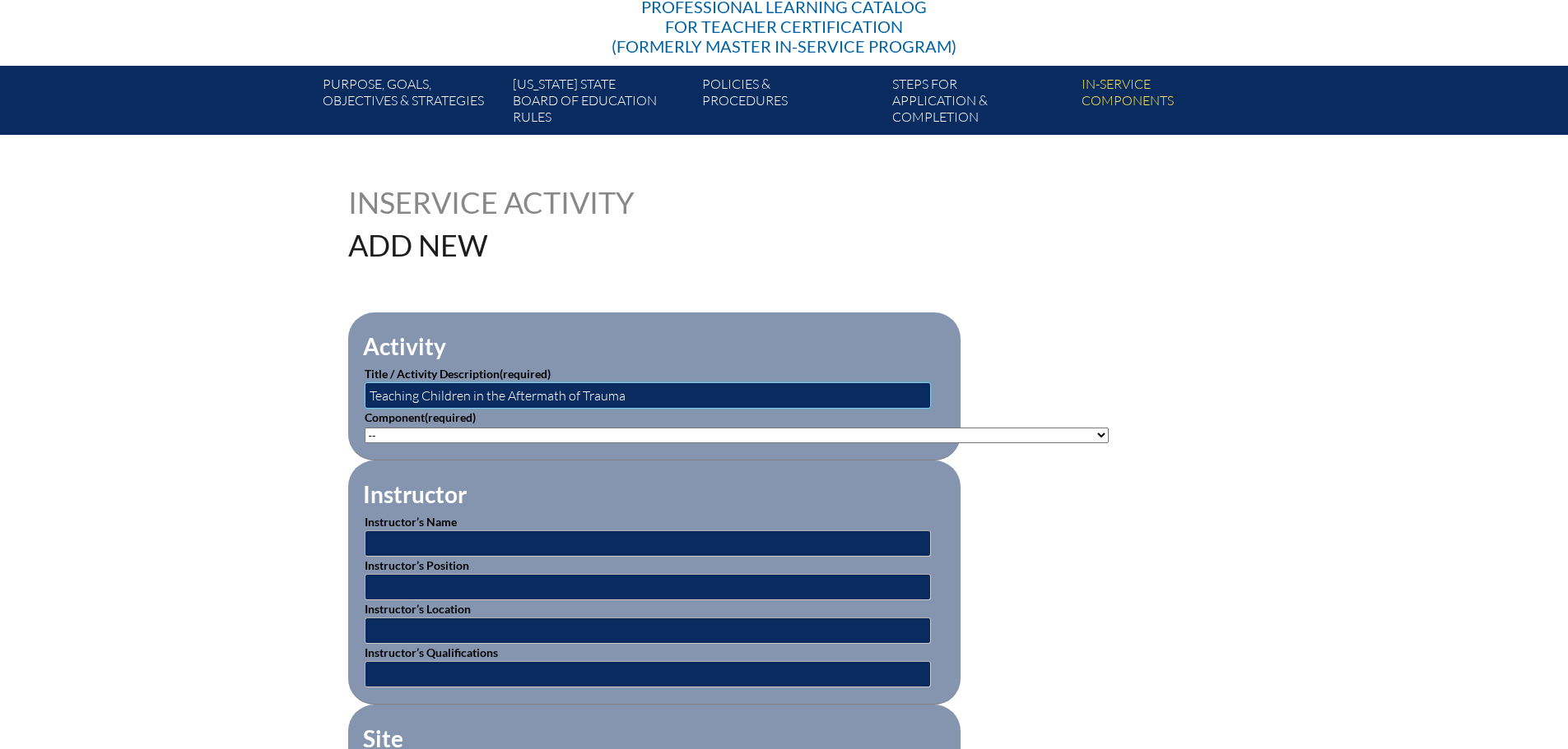
type input "Teaching Children in the Aftermath of Trauma"
click at [549, 428] on select"]"] "-- [PHONE_NUMBER]: Appropriate Art Activities [PHONE_NUMBER]: Concept and Art P…" at bounding box center [737, 435] width 744 height 15
click at [676, 435] on select"]"] "-- [PHONE_NUMBER]: Appropriate Art Activities [PHONE_NUMBER]: Concept and Art P…" at bounding box center [737, 435] width 744 height 15
click at [588, 436] on select"]"] "-- [PHONE_NUMBER]: Appropriate Art Activities [PHONE_NUMBER]: Concept and Art P…" at bounding box center [737, 435] width 744 height 15
select select"]"] "203413"
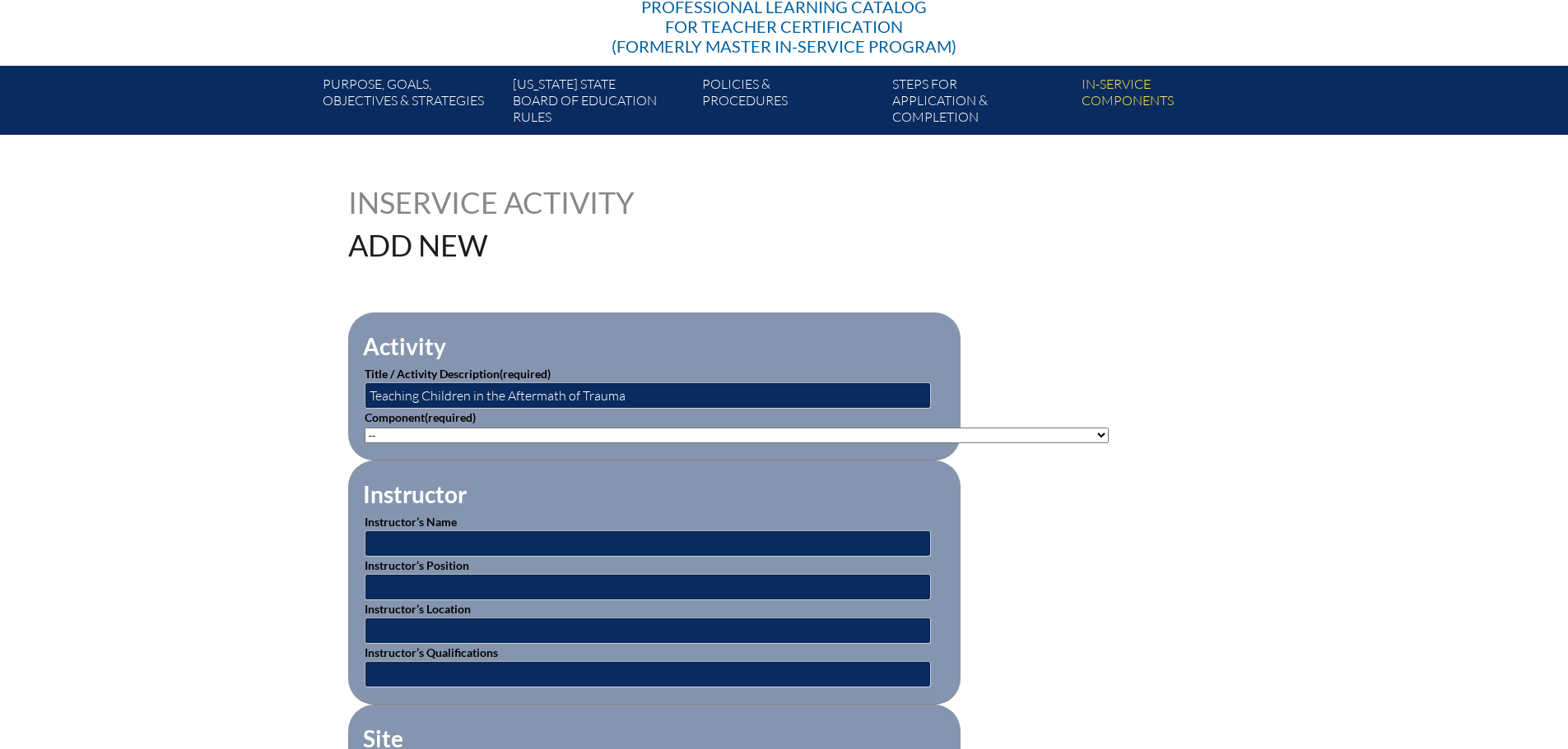
click at [365, 427] on select"]"] "-- [PHONE_NUMBER]: Appropriate Art Activities [PHONE_NUMBER]: Concept and Art P…" at bounding box center [737, 435] width 744 height 15
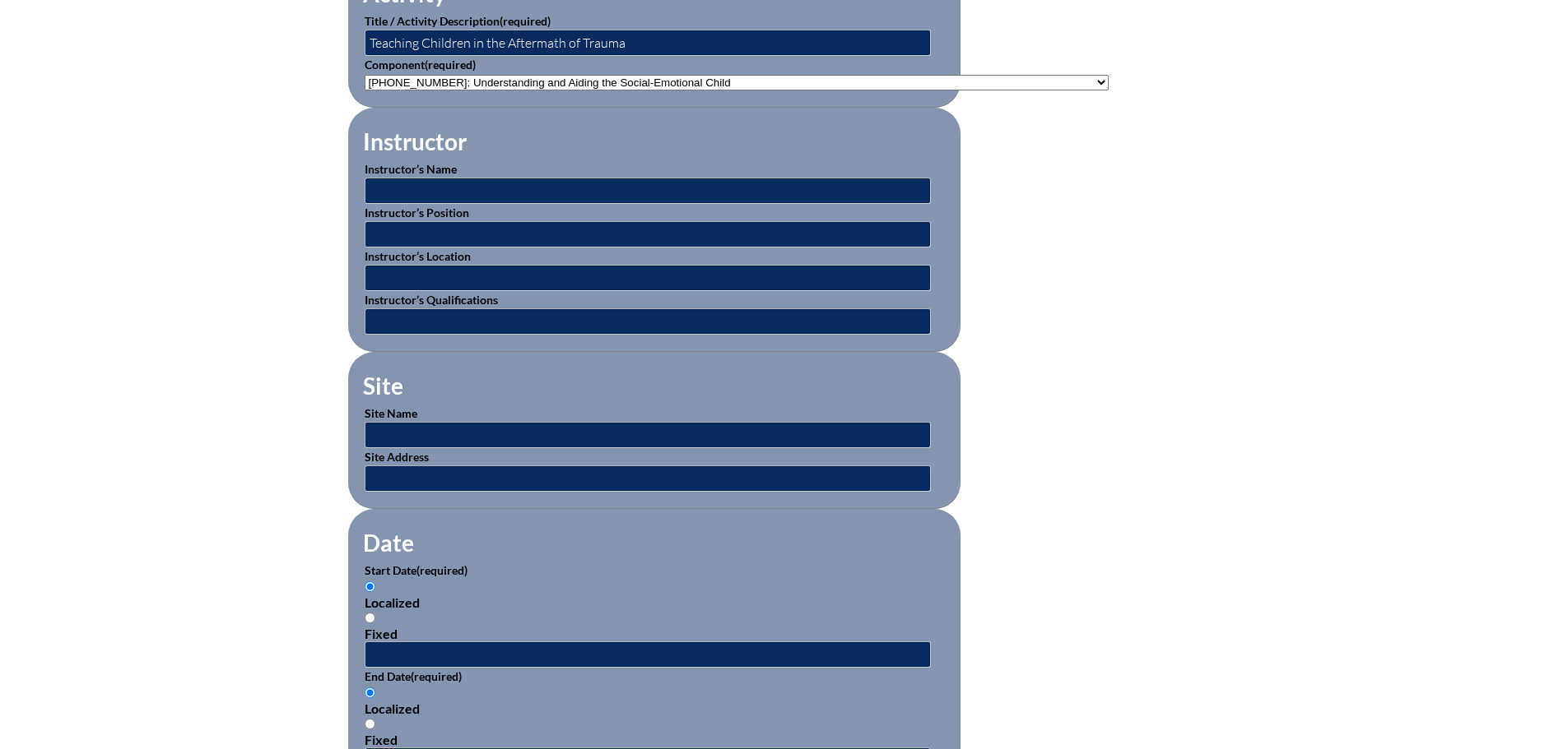
scroll to position [658, 0]
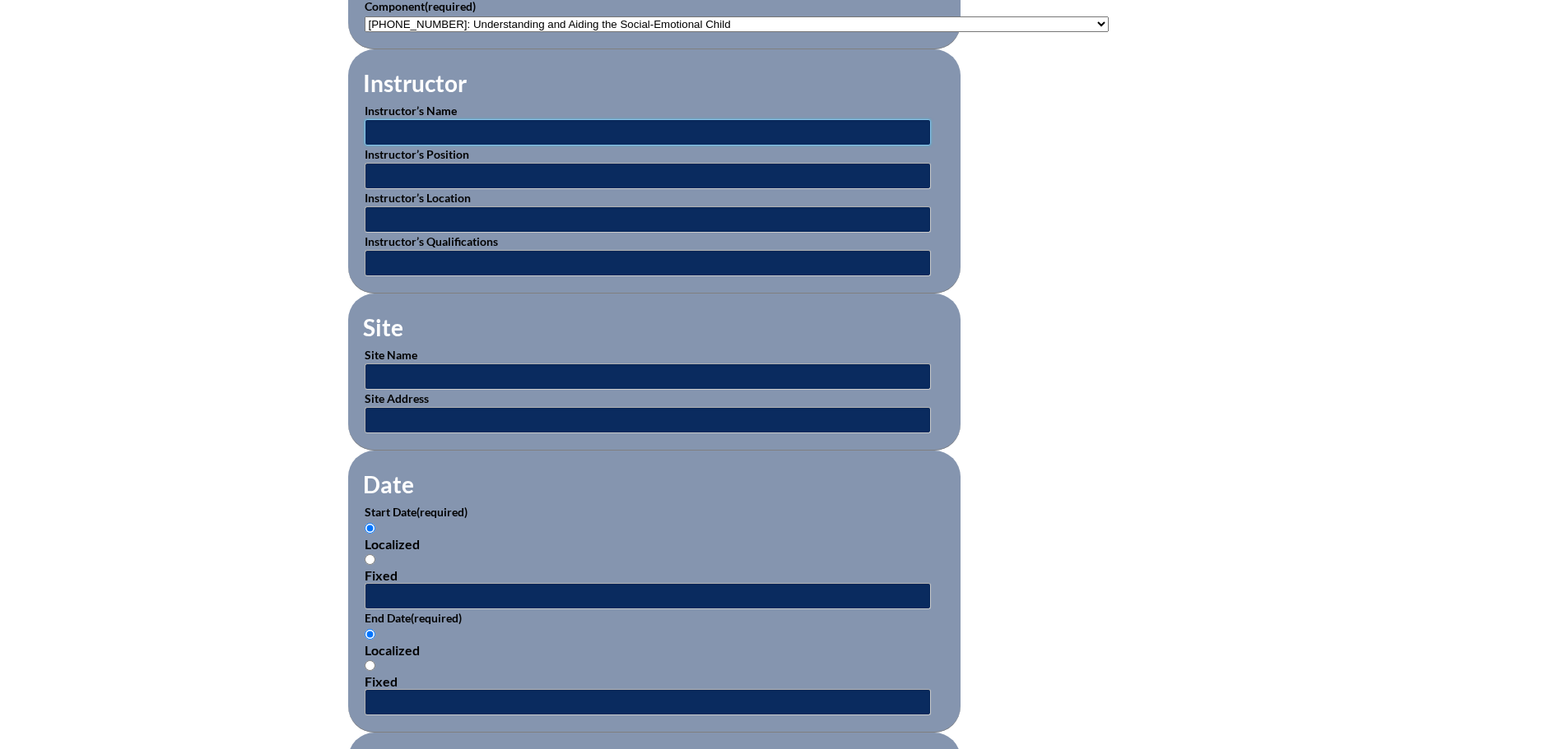
click at [603, 120] on input "text" at bounding box center [648, 132] width 566 height 26
paste input "Lisa Eubank"
type input "Lisa Eubank"
click at [465, 163] on input "text" at bounding box center [648, 175] width 566 height 26
